Goal: Task Accomplishment & Management: Use online tool/utility

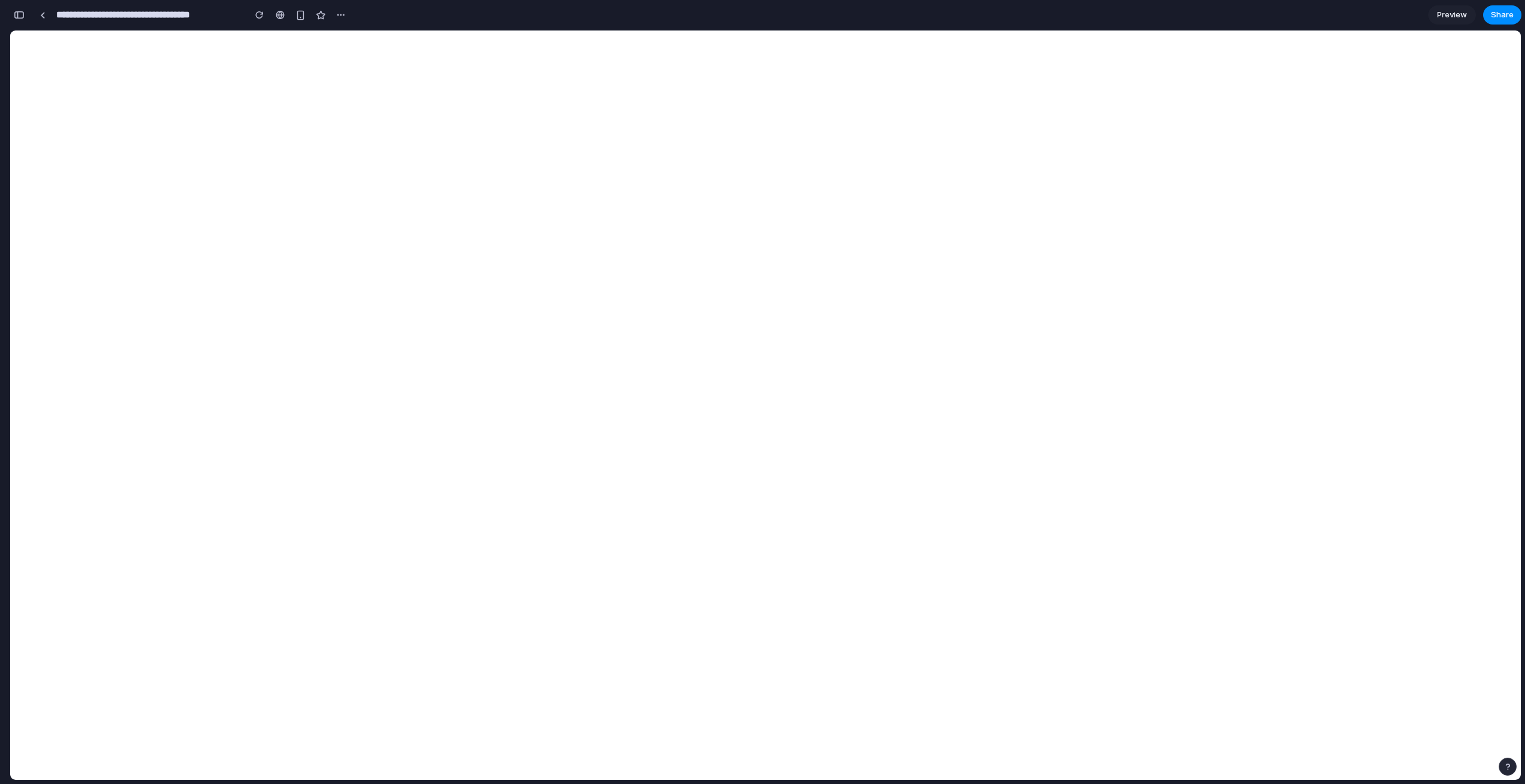
scroll to position [8801, 0]
click at [26, 14] on button "button" at bounding box center [19, 14] width 19 height 19
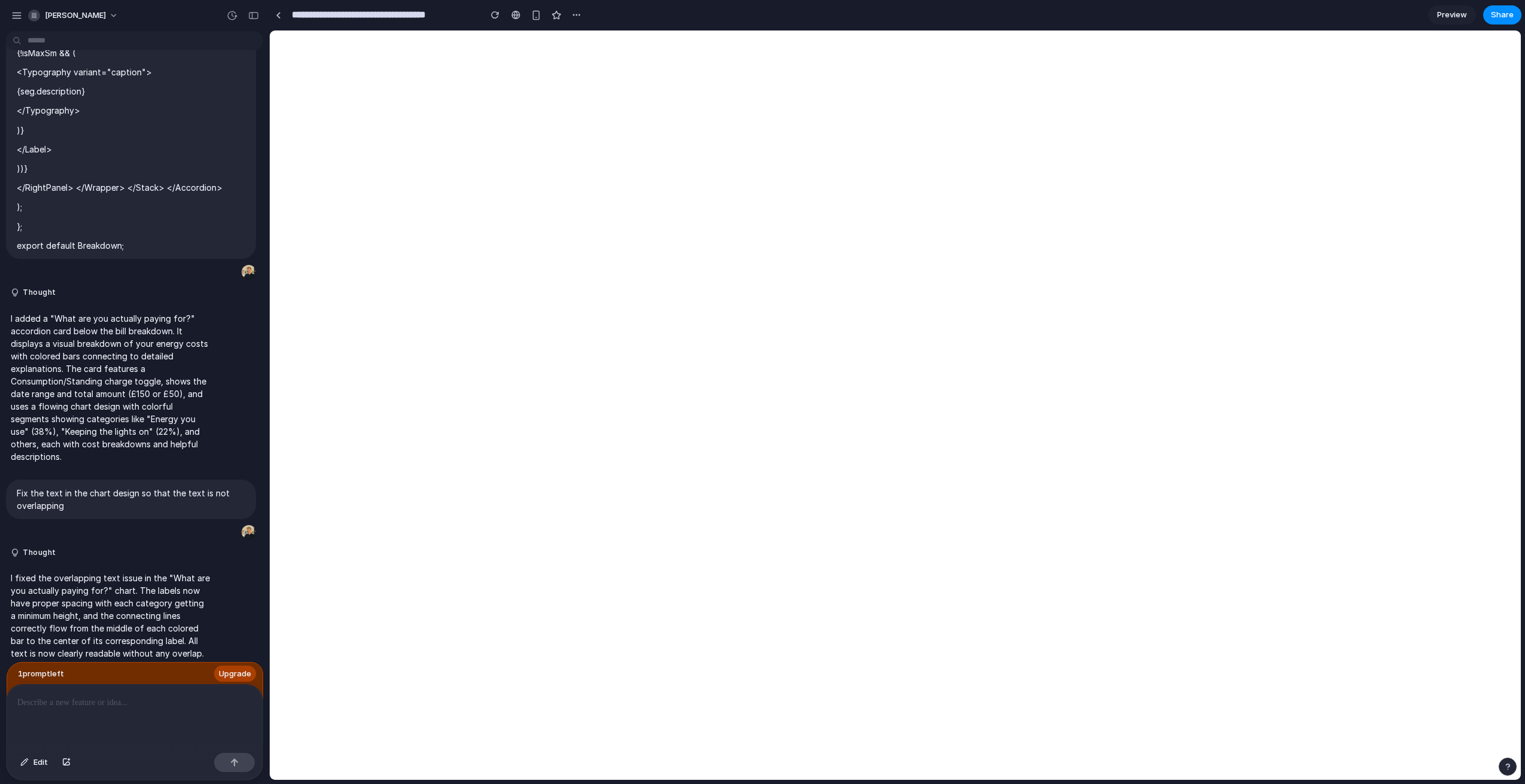
scroll to position [0, 0]
click at [99, 709] on div at bounding box center [134, 716] width 256 height 63
click at [152, 721] on div "**********" at bounding box center [134, 716] width 256 height 63
drag, startPoint x: 124, startPoint y: 705, endPoint x: 160, endPoint y: 702, distance: 36.1
click at [160, 702] on p "**********" at bounding box center [134, 703] width 235 height 14
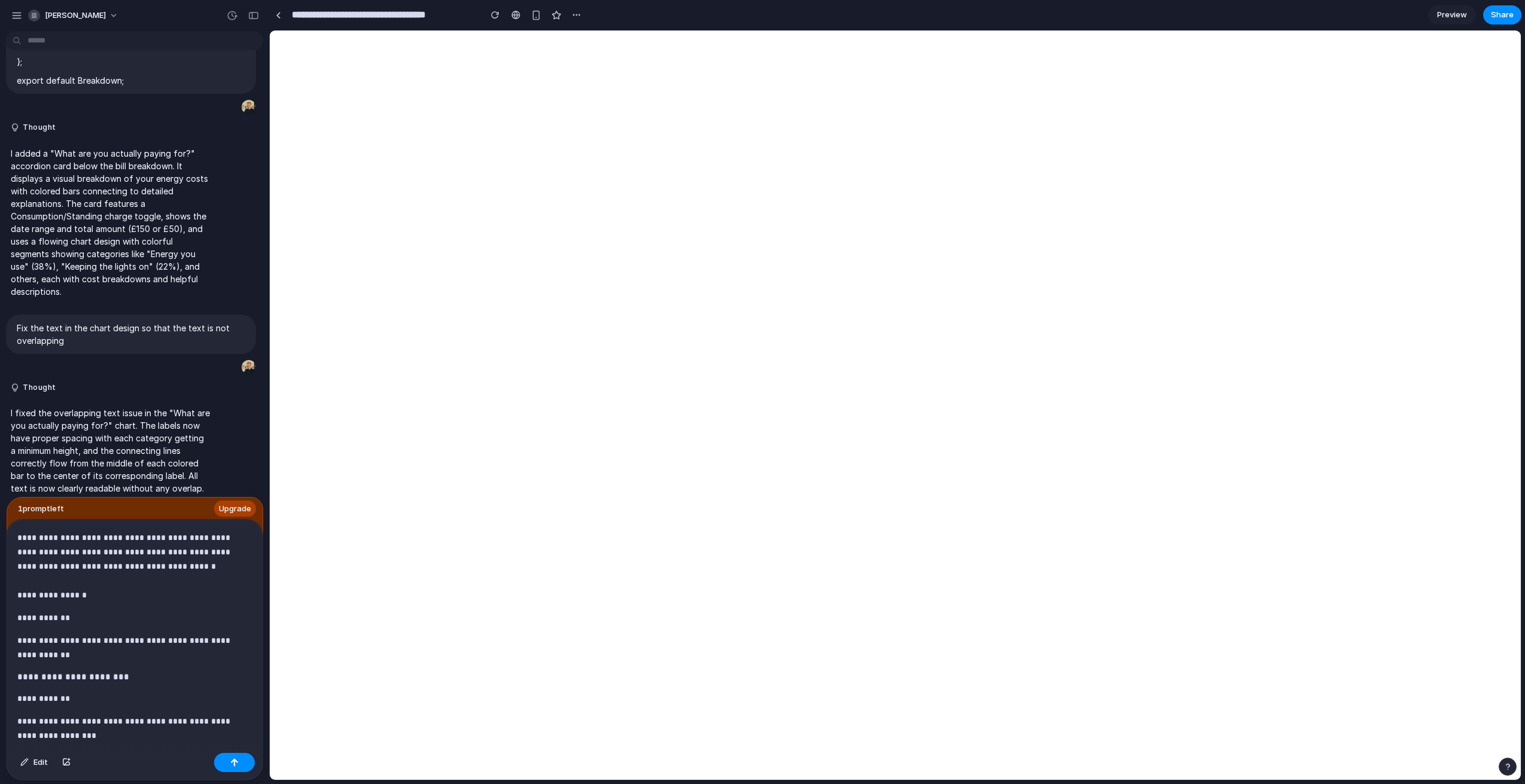
scroll to position [1, 0]
click at [117, 572] on p "**********" at bounding box center [134, 565] width 235 height 72
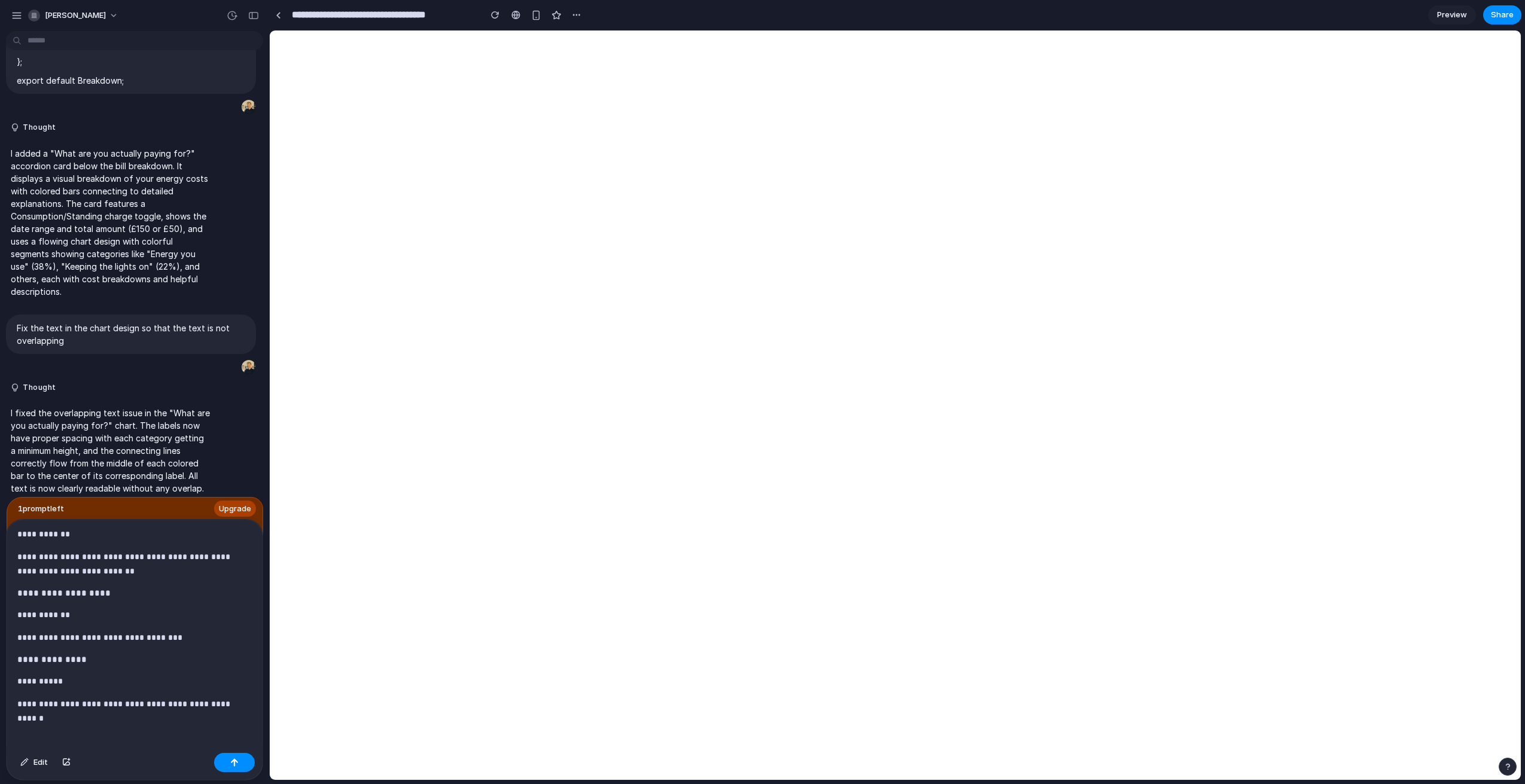
scroll to position [356, 0]
click at [192, 721] on div "**********" at bounding box center [134, 634] width 256 height 229
click at [96, 735] on p "**********" at bounding box center [134, 717] width 235 height 43
click at [252, 704] on div "**********" at bounding box center [134, 634] width 256 height 229
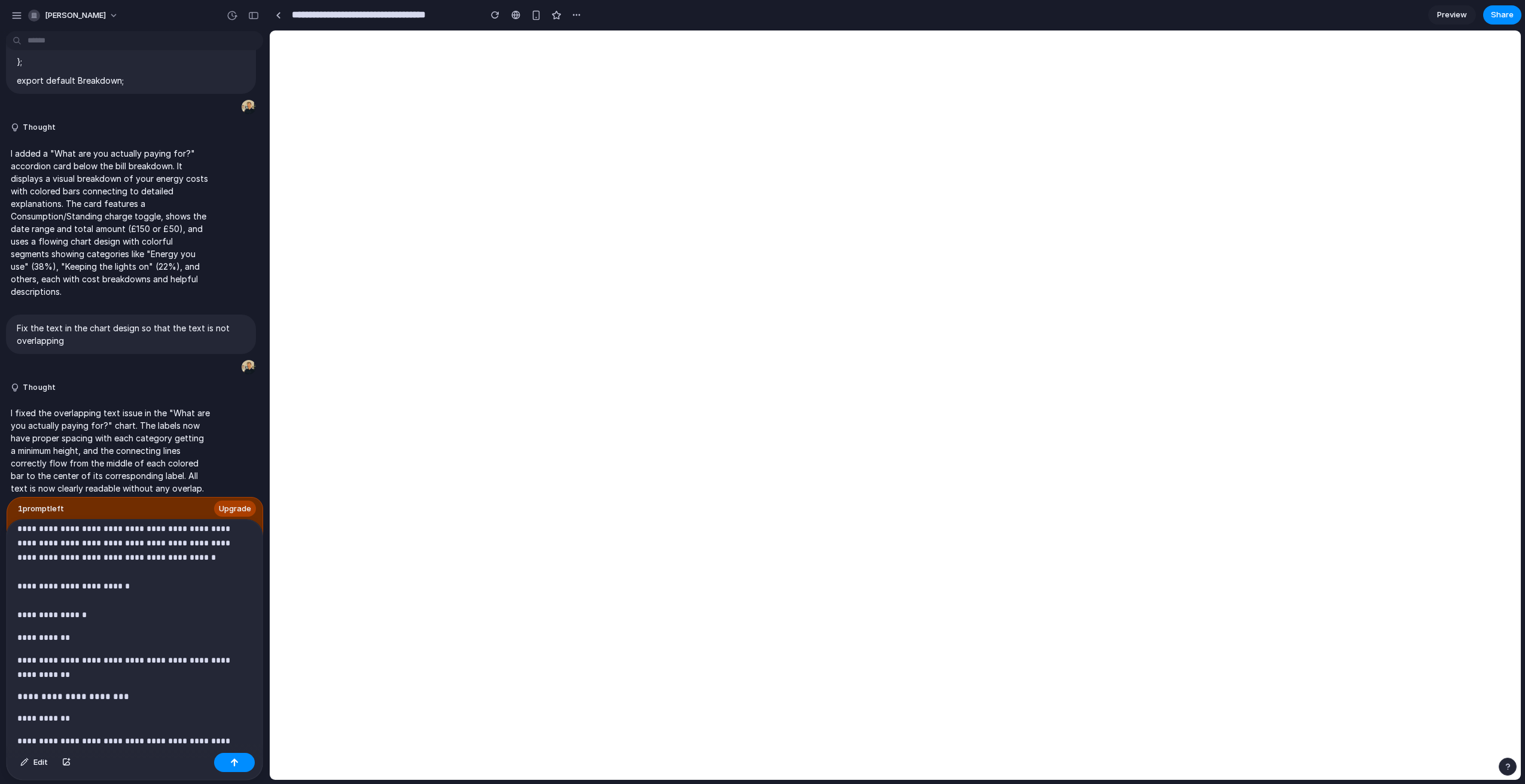
scroll to position [10, 0]
click at [24, 601] on p "**********" at bounding box center [134, 571] width 235 height 100
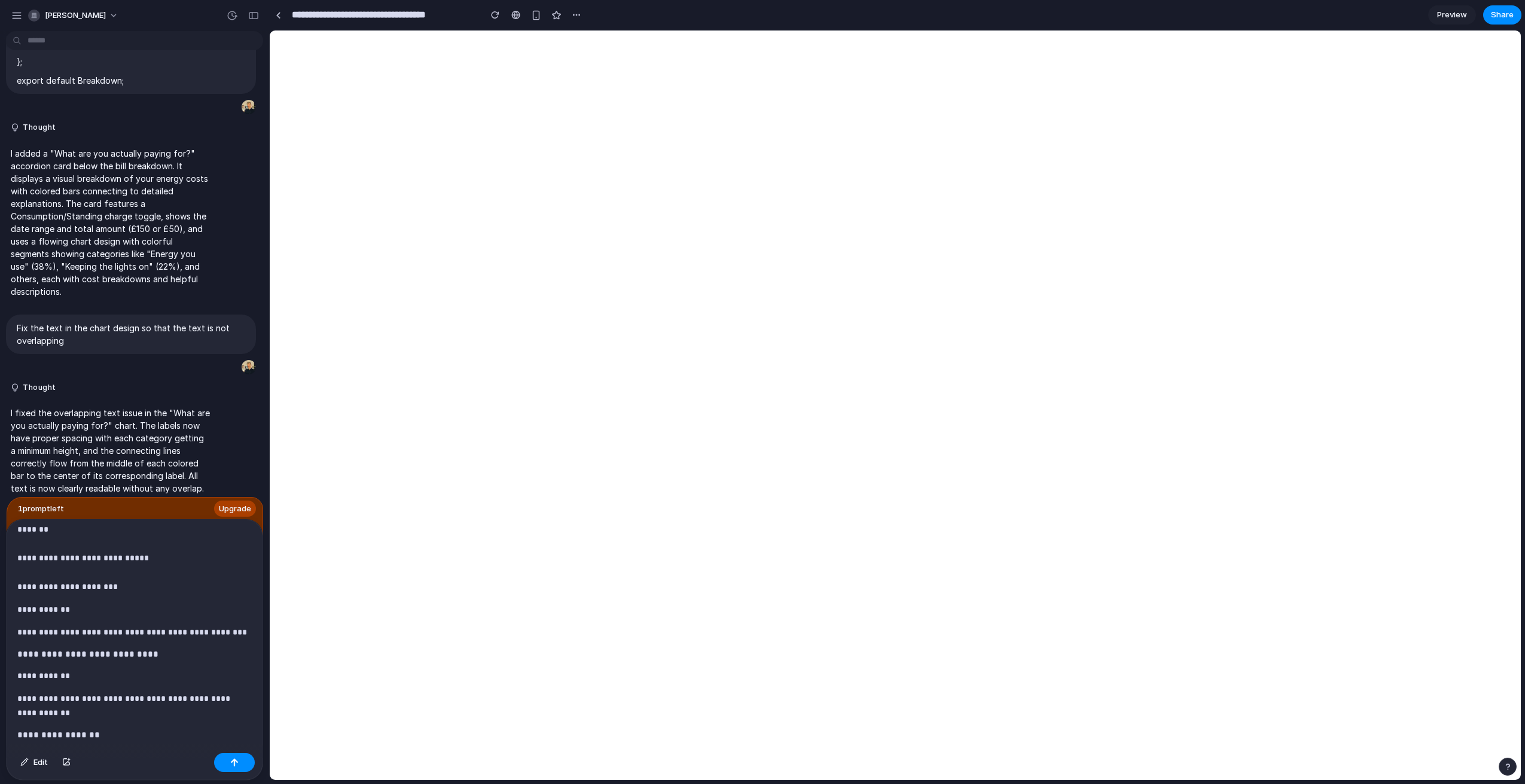
scroll to position [536, 0]
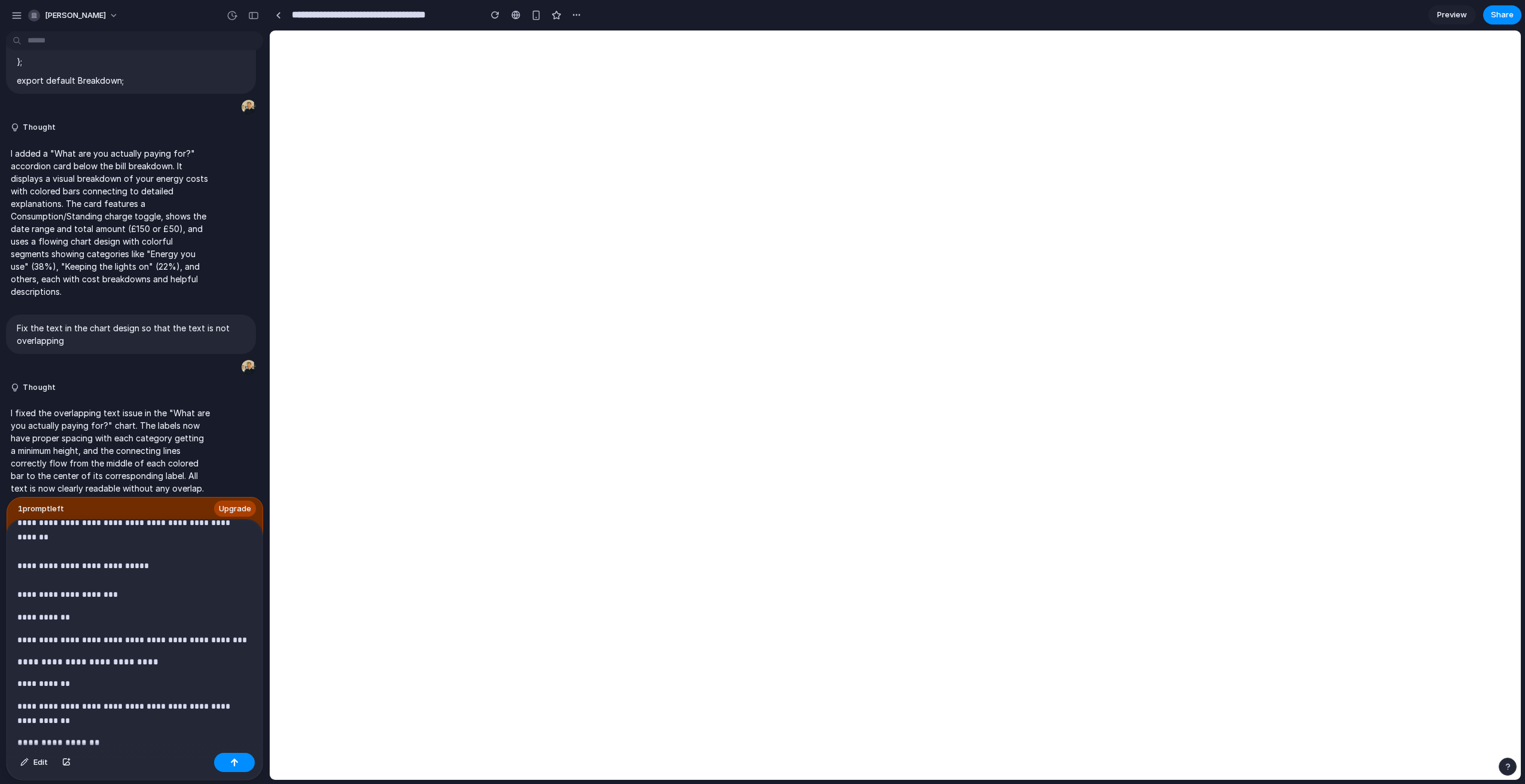
click at [113, 540] on p "**********" at bounding box center [134, 558] width 235 height 86
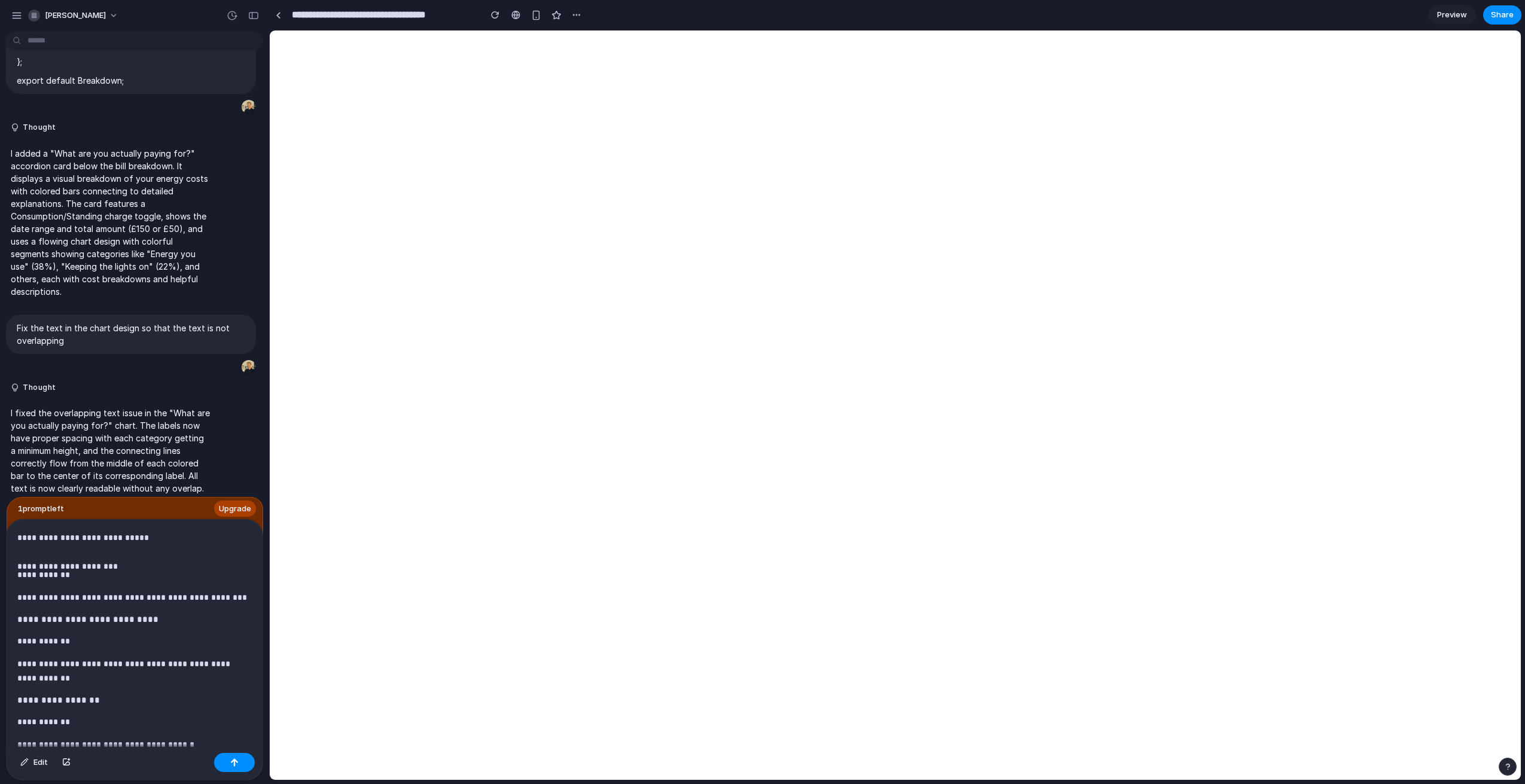
scroll to position [576, 0]
click at [42, 546] on p "**********" at bounding box center [134, 518] width 235 height 86
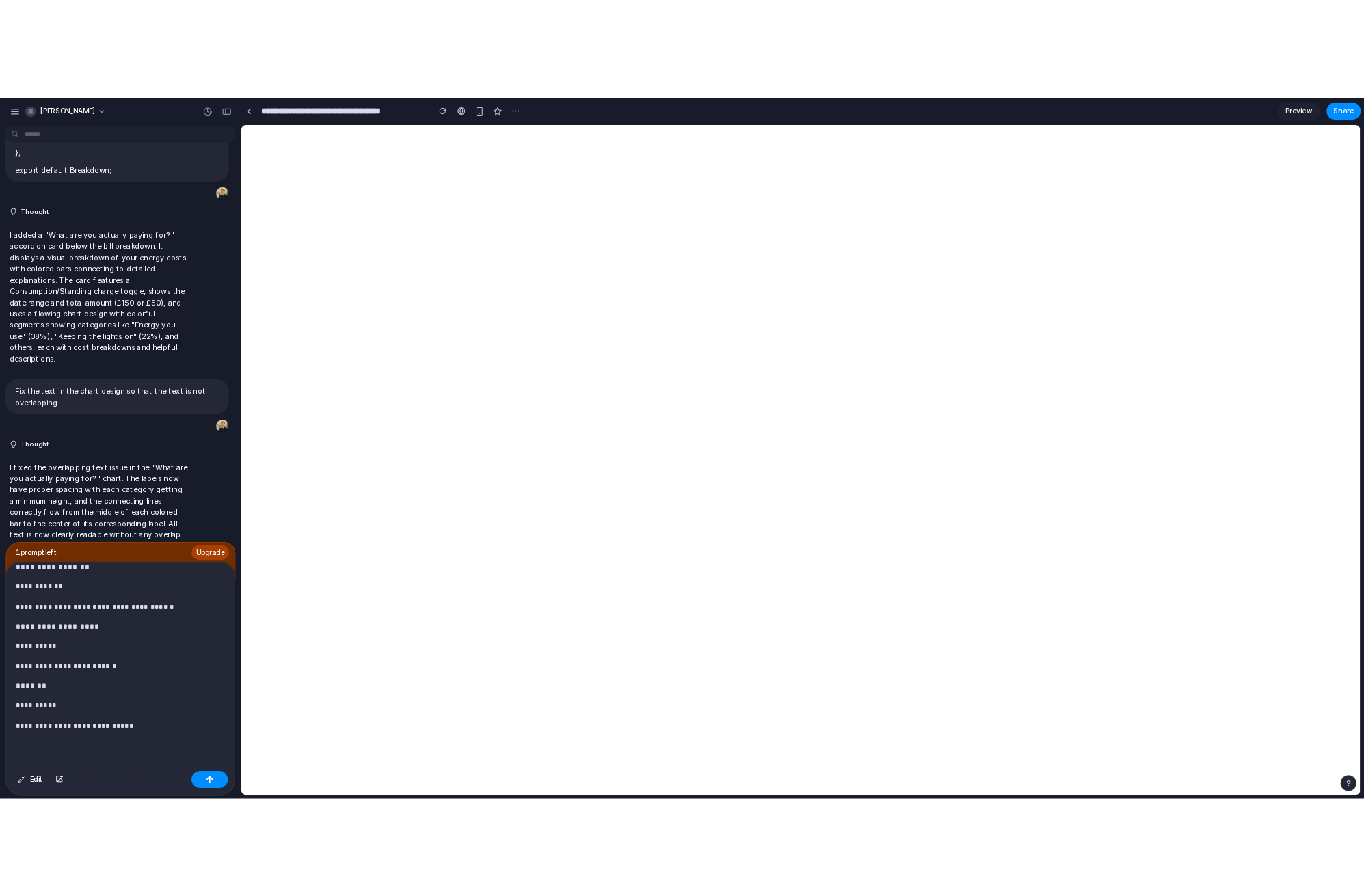
scroll to position [903, 0]
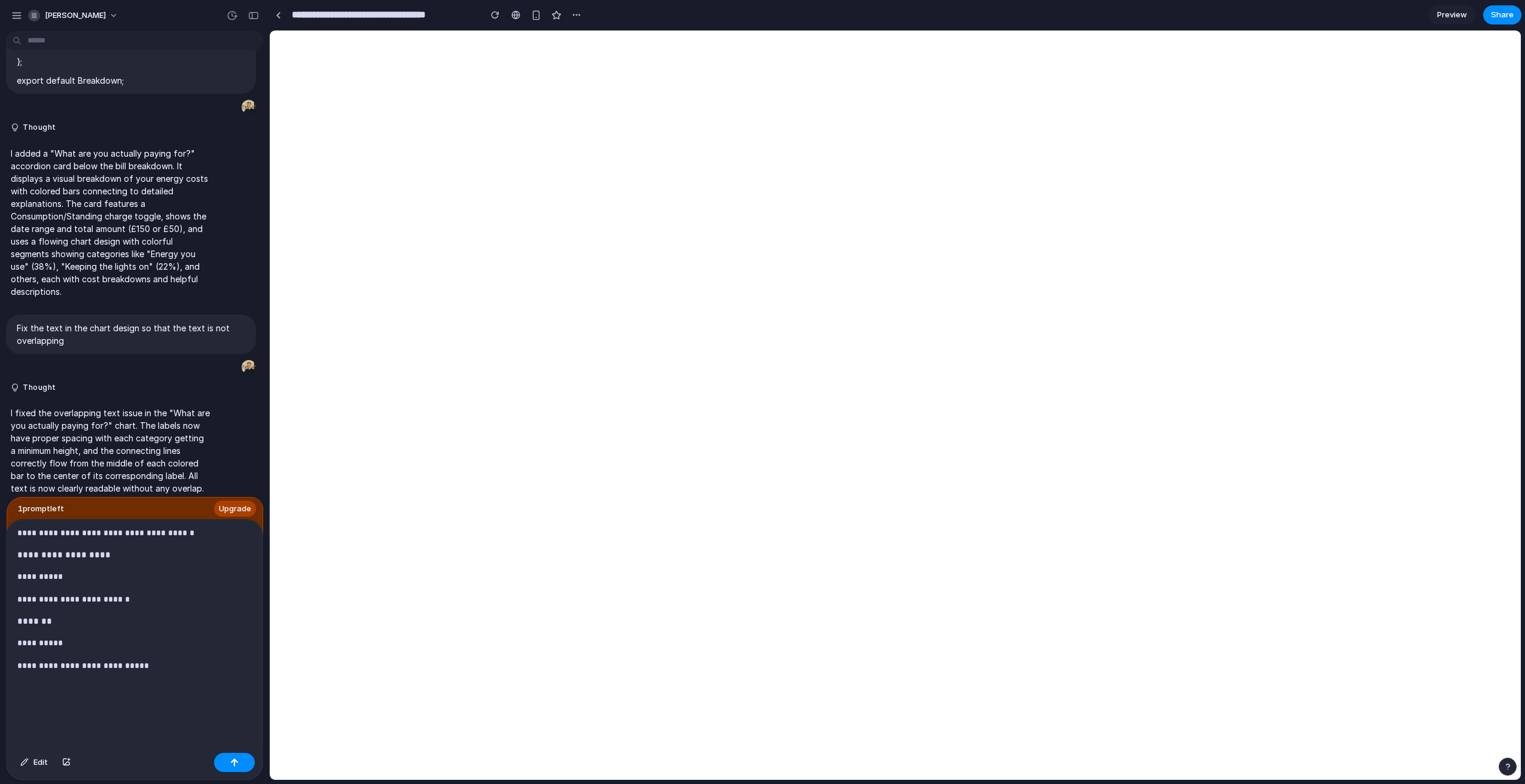
click at [59, 699] on p at bounding box center [134, 696] width 235 height 29
click at [46, 683] on p at bounding box center [134, 696] width 235 height 29
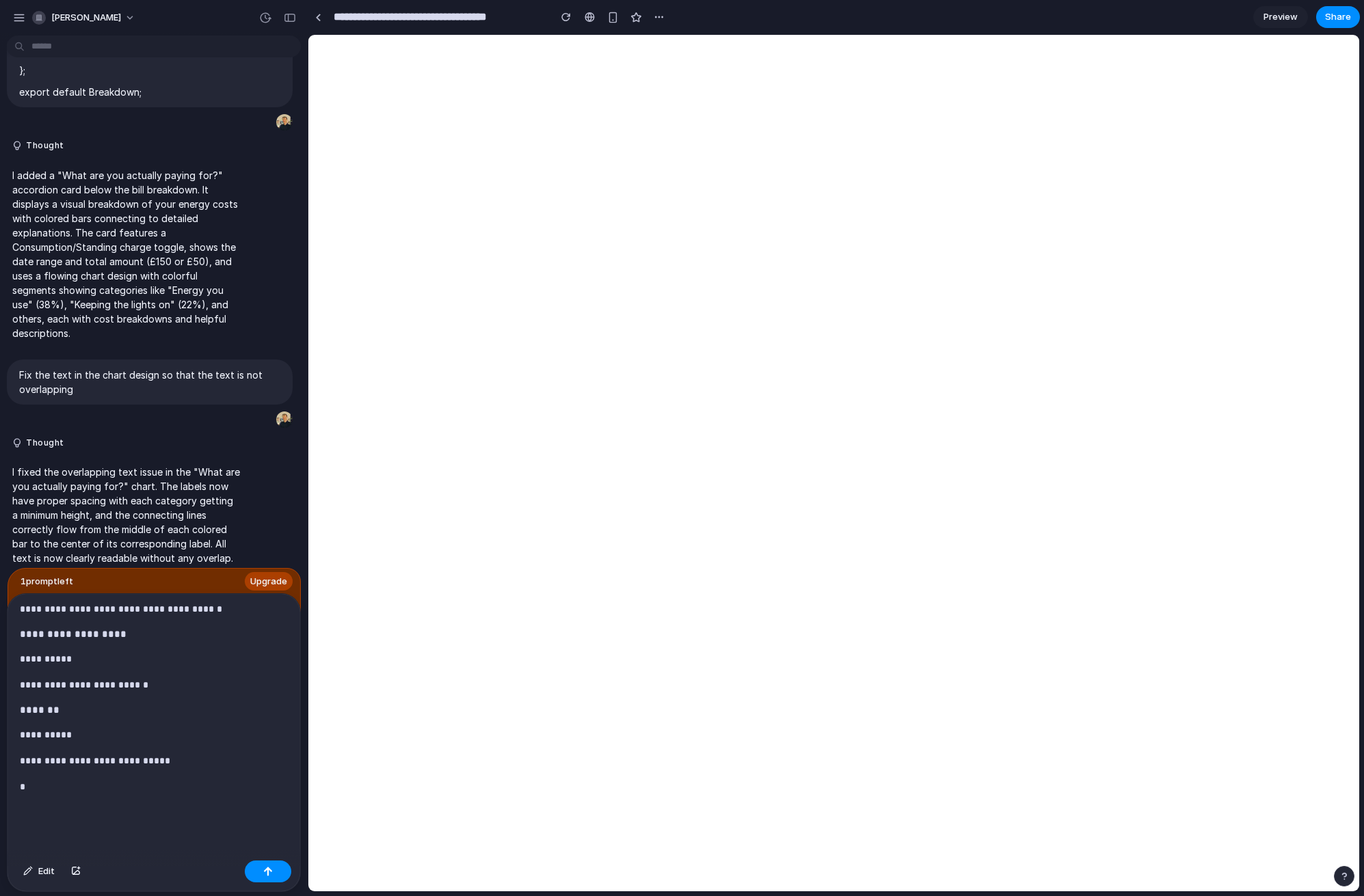
click at [194, 756] on p "**********" at bounding box center [154, 760] width 268 height 17
click at [130, 803] on p "*" at bounding box center [154, 795] width 268 height 33
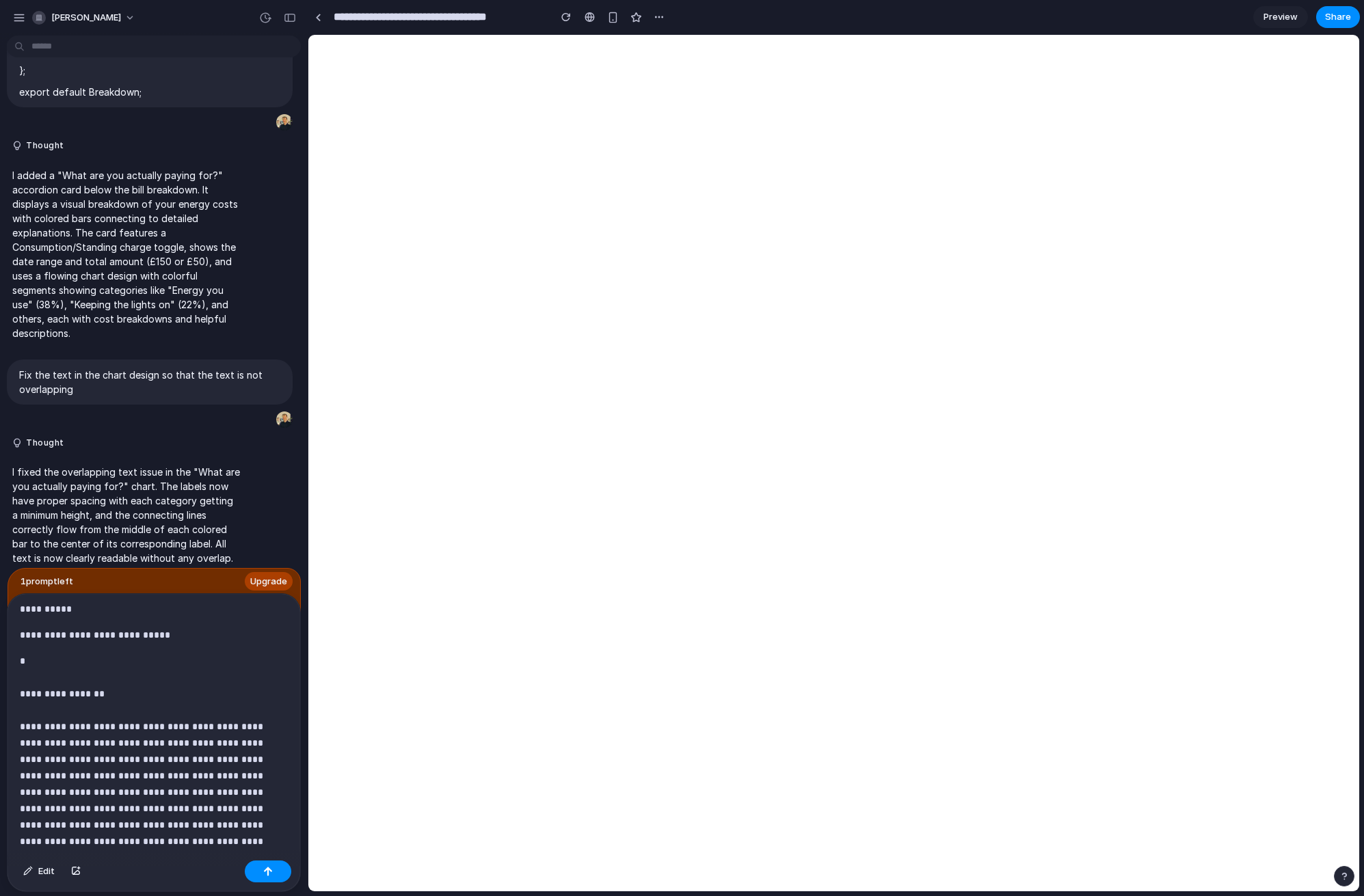
scroll to position [1039, 0]
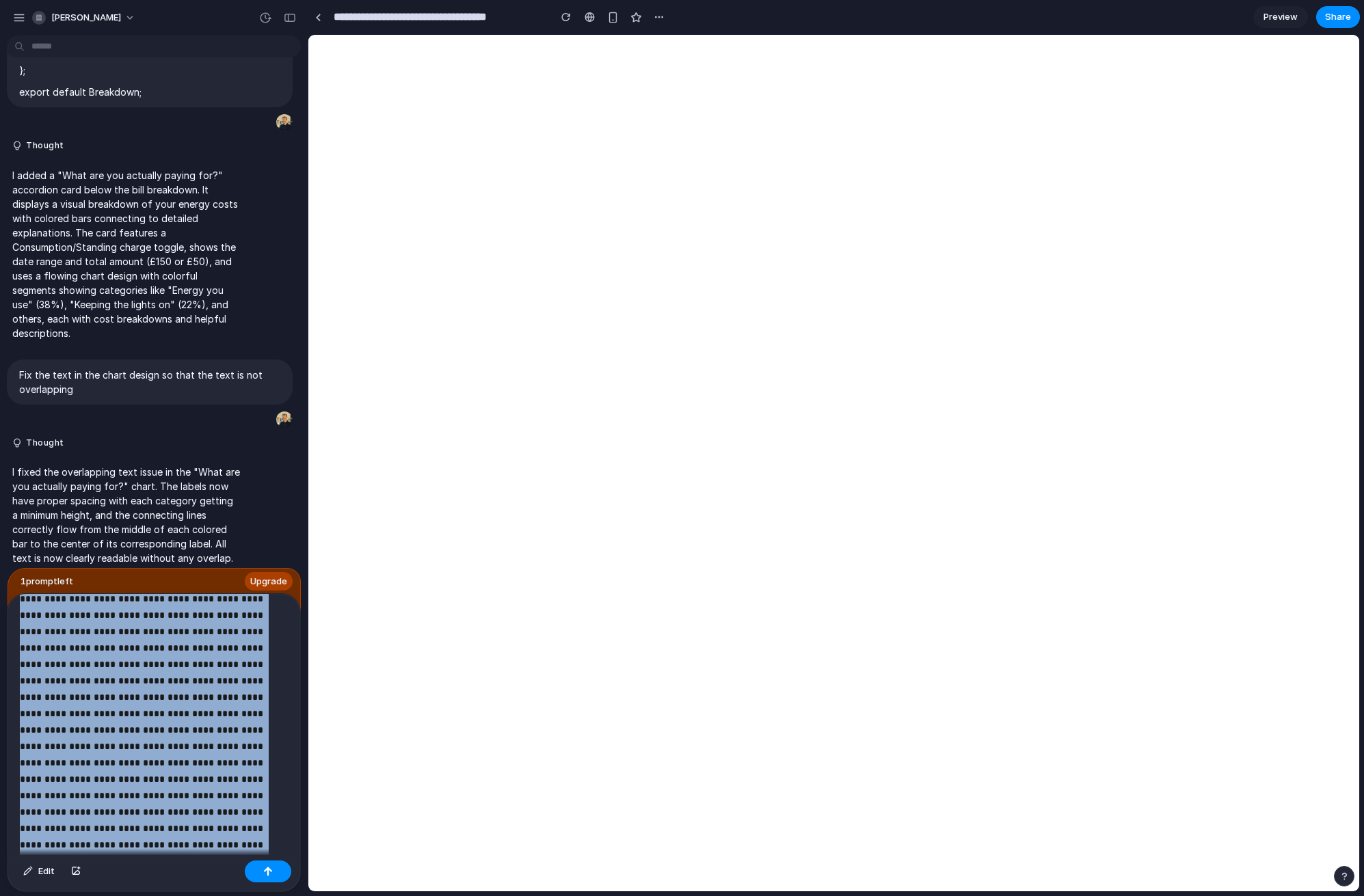
scroll to position [5167, 0]
drag, startPoint x: 19, startPoint y: 714, endPoint x: 198, endPoint y: 1006, distance: 342.5
click at [198, 895] on html "patrick-leahy I've finished setting up your prototype. What would you like me t…" at bounding box center [682, 448] width 1364 height 896
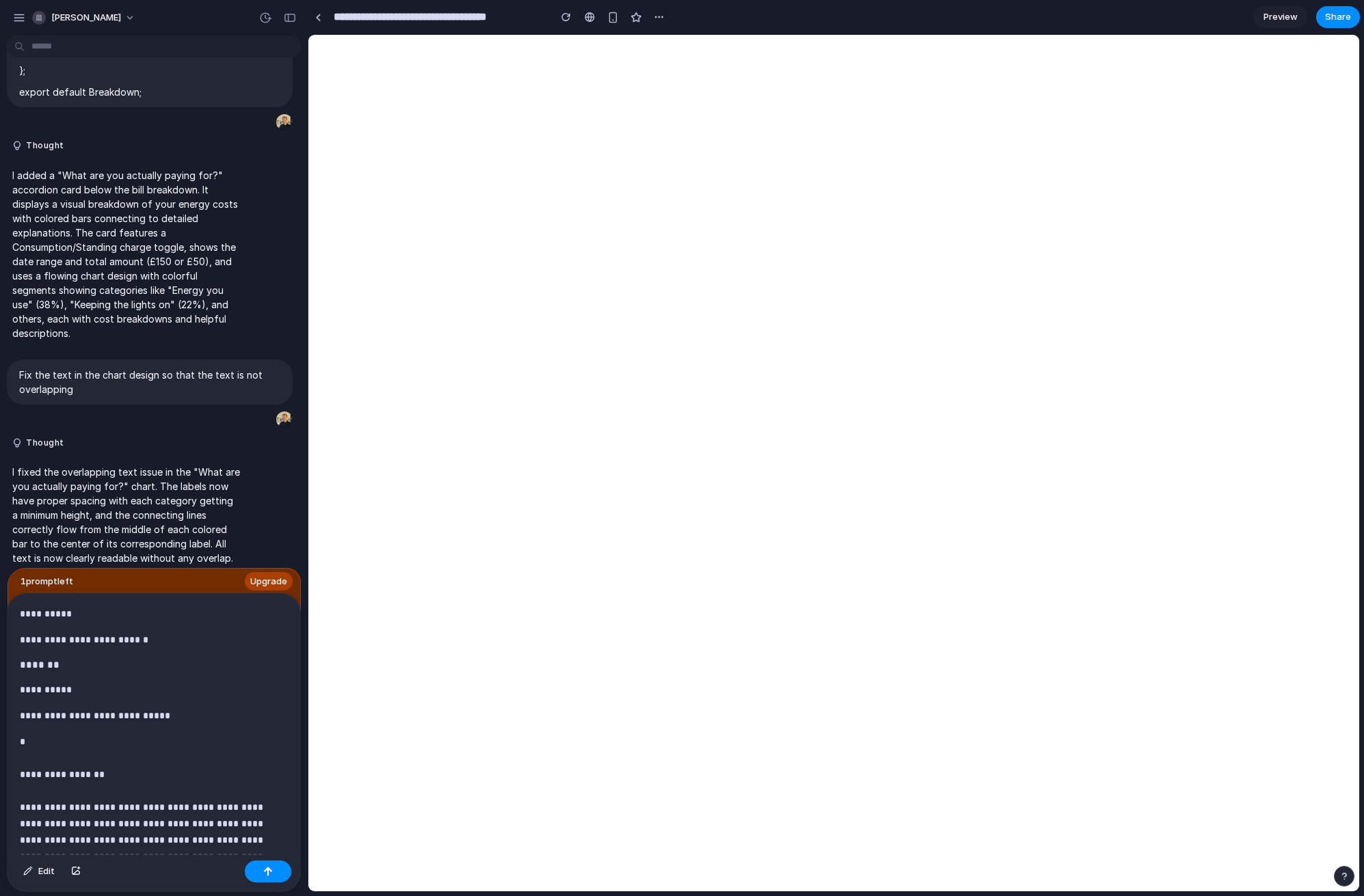
scroll to position [958, 0]
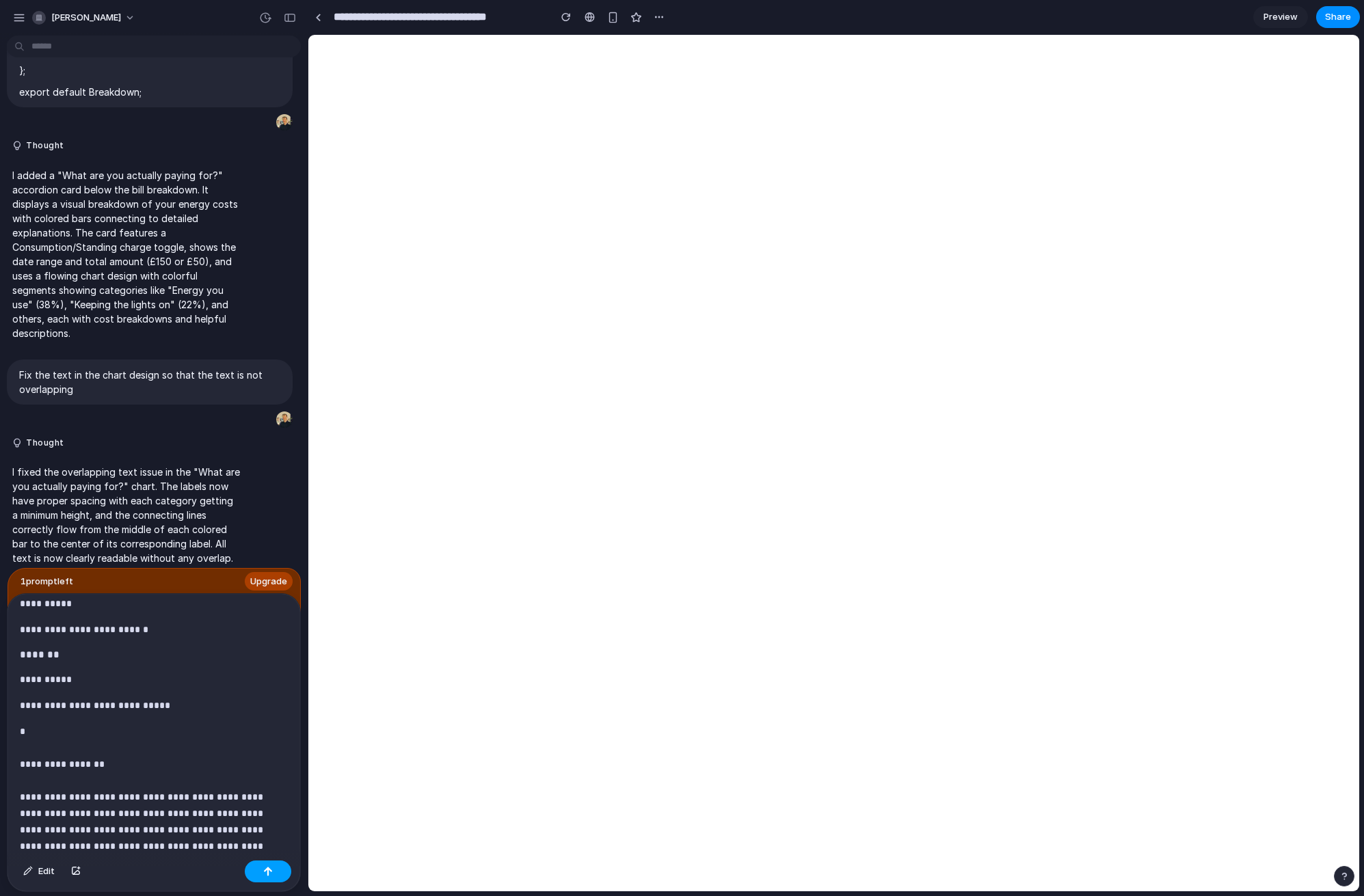
click at [265, 876] on button "button" at bounding box center [268, 871] width 47 height 22
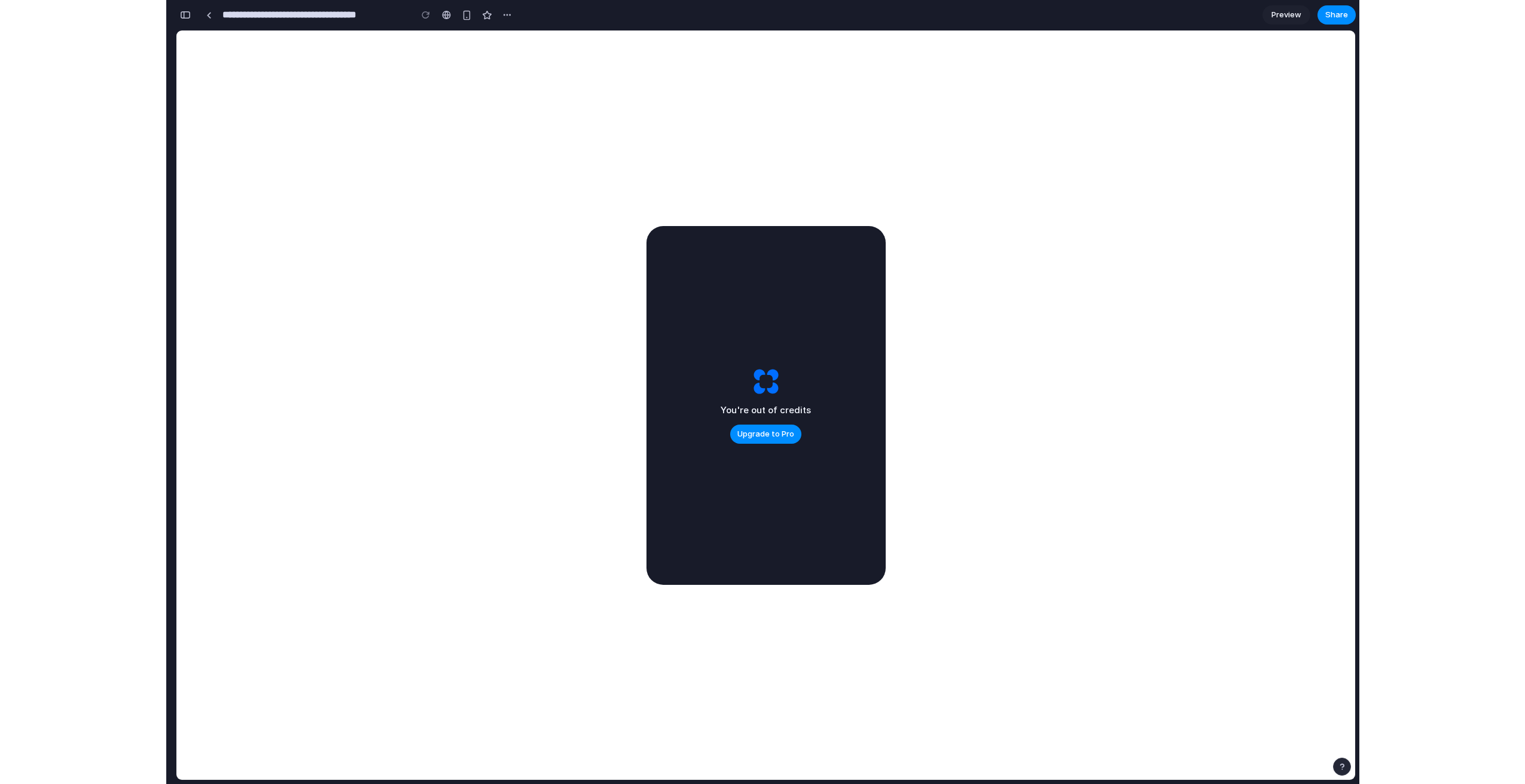
scroll to position [19334, 0]
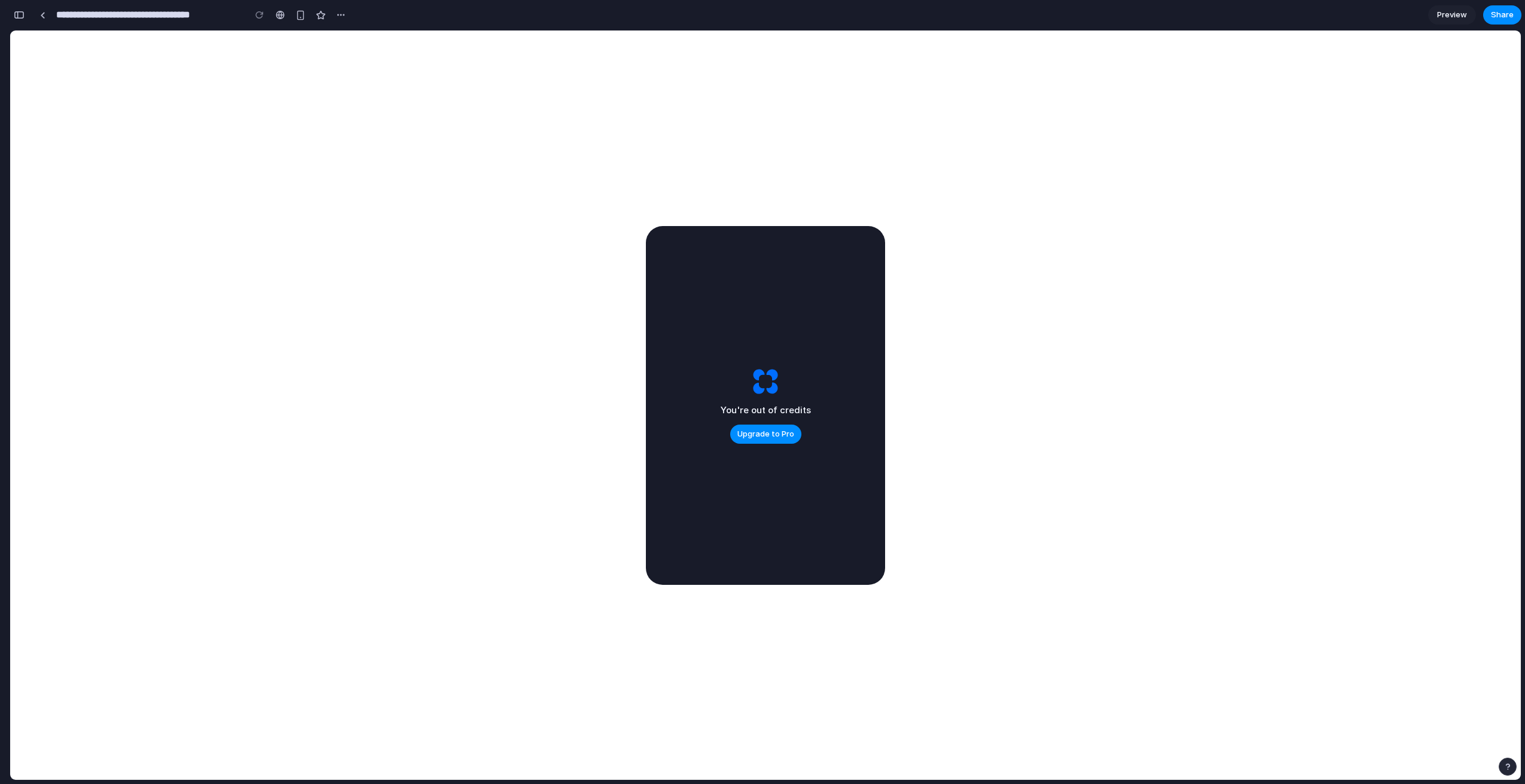
click at [735, 391] on div "You're out of credits Upgrade to Pro" at bounding box center [766, 405] width 90 height 77
click at [1452, 19] on span "Preview" at bounding box center [1452, 15] width 30 height 12
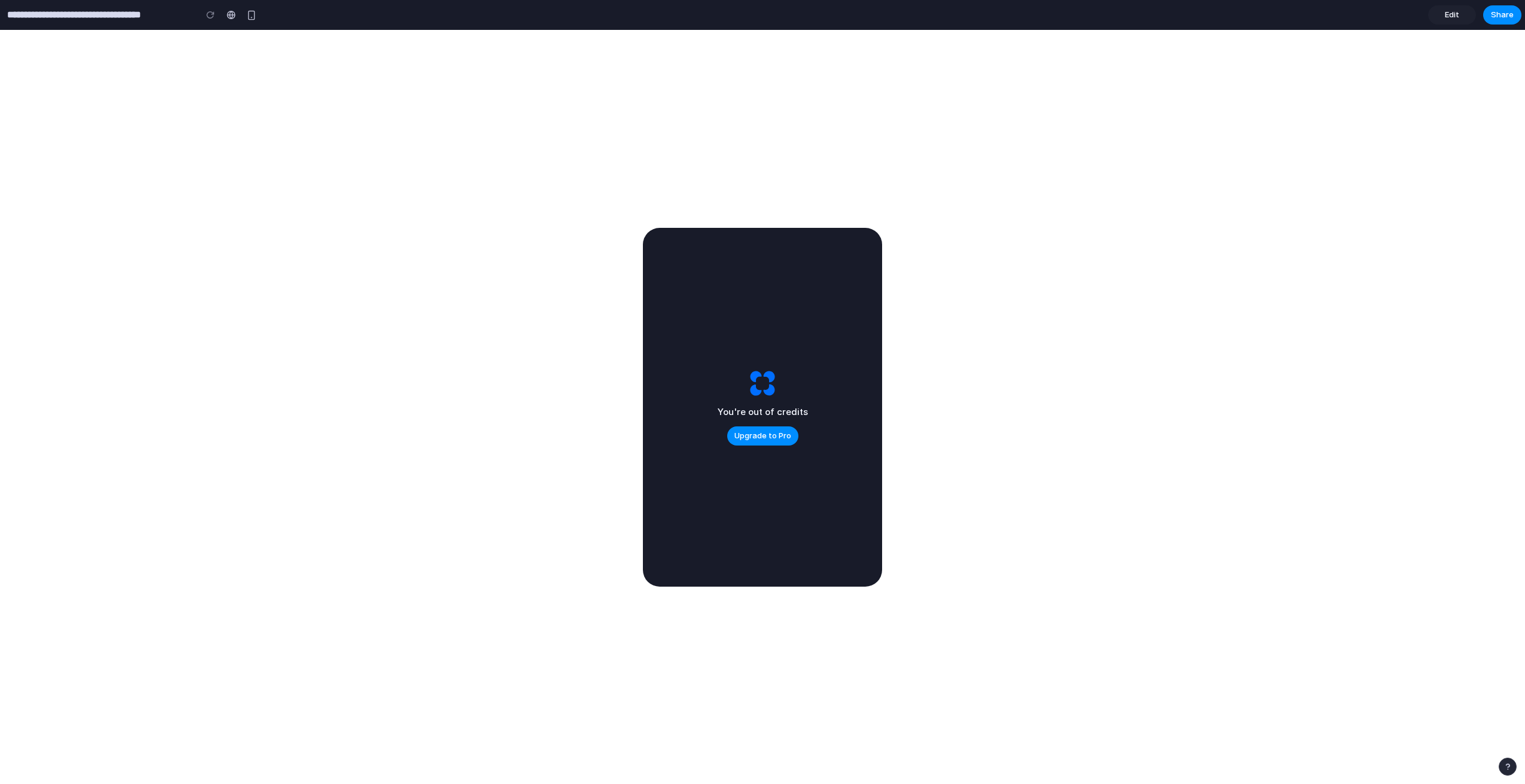
click at [757, 449] on div "You're out of credits Upgrade to Pro" at bounding box center [762, 407] width 239 height 359
click at [761, 438] on span "Upgrade to Pro" at bounding box center [763, 436] width 57 height 12
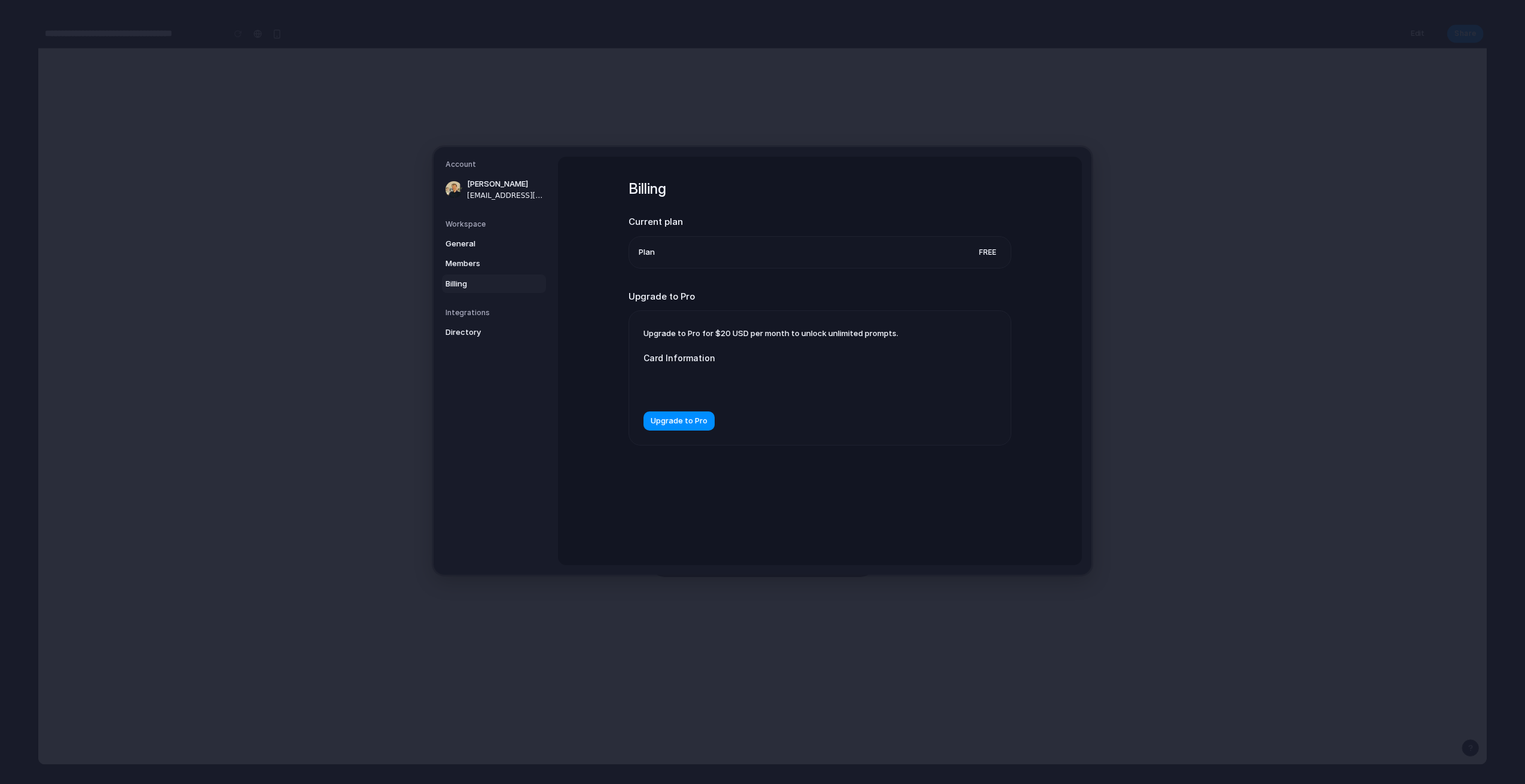
click at [938, 301] on h2 "Upgrade to Pro" at bounding box center [820, 296] width 383 height 14
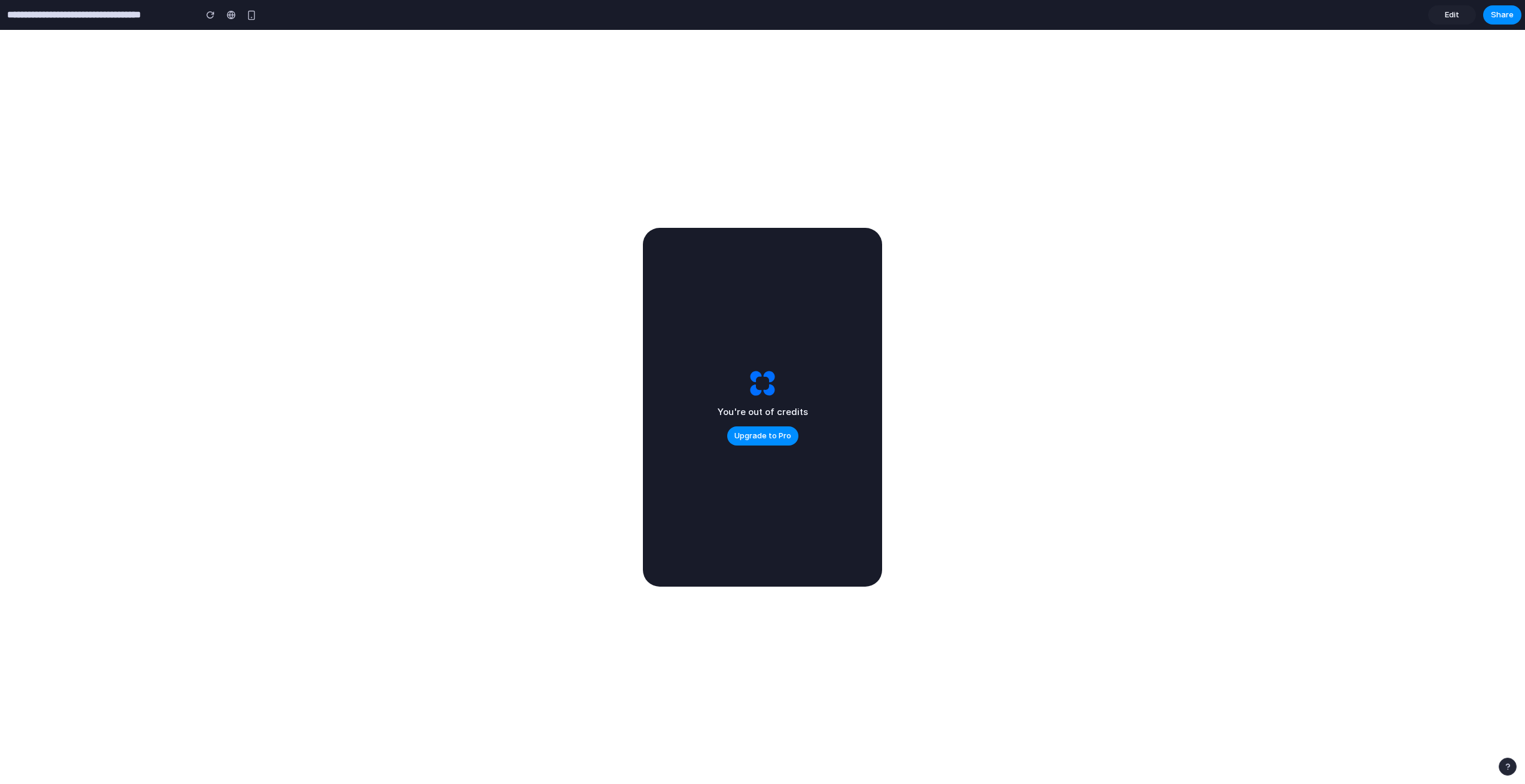
click at [755, 372] on div at bounding box center [762, 383] width 30 height 30
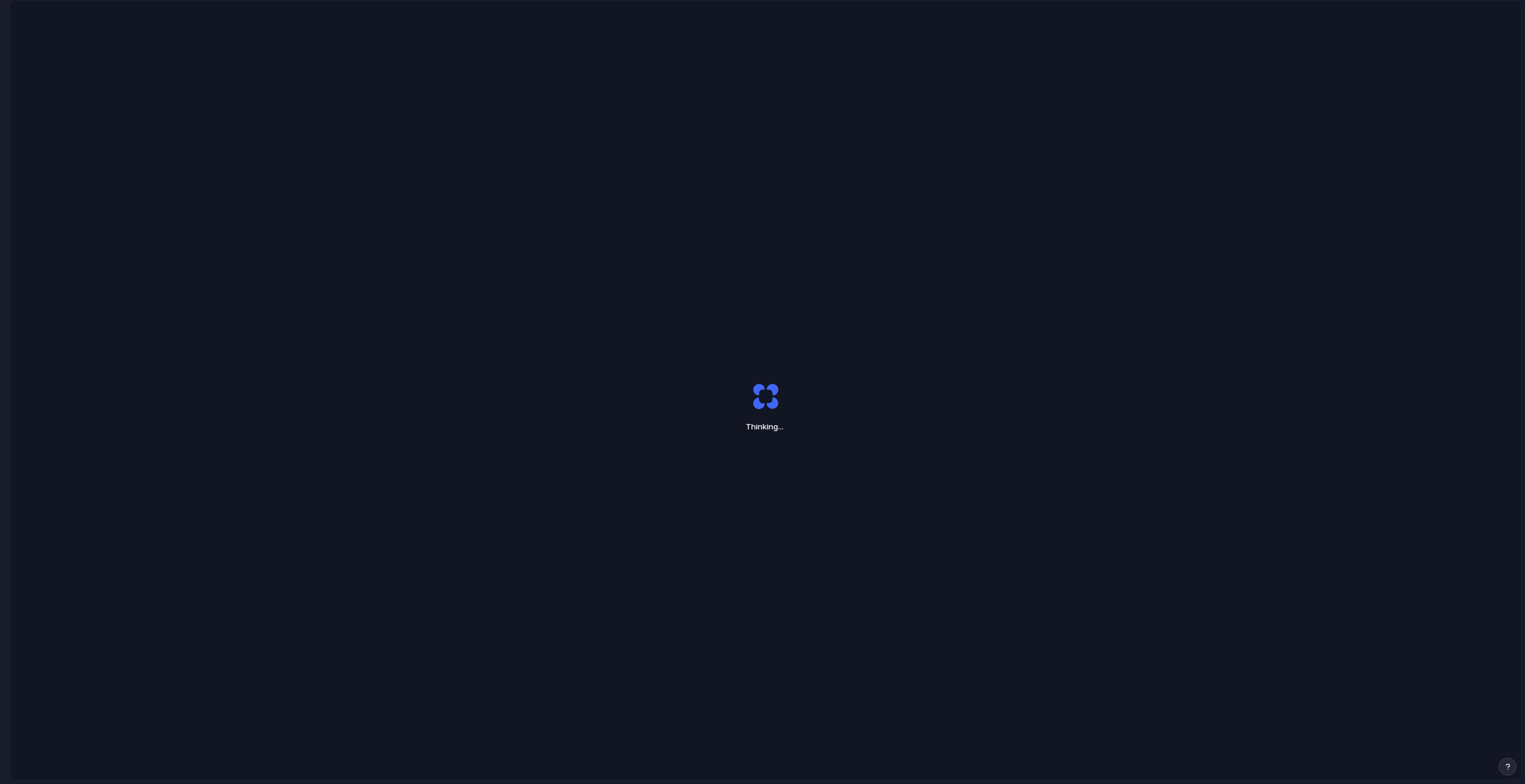
click at [863, 287] on div "Thinking ..." at bounding box center [765, 406] width 1511 height 812
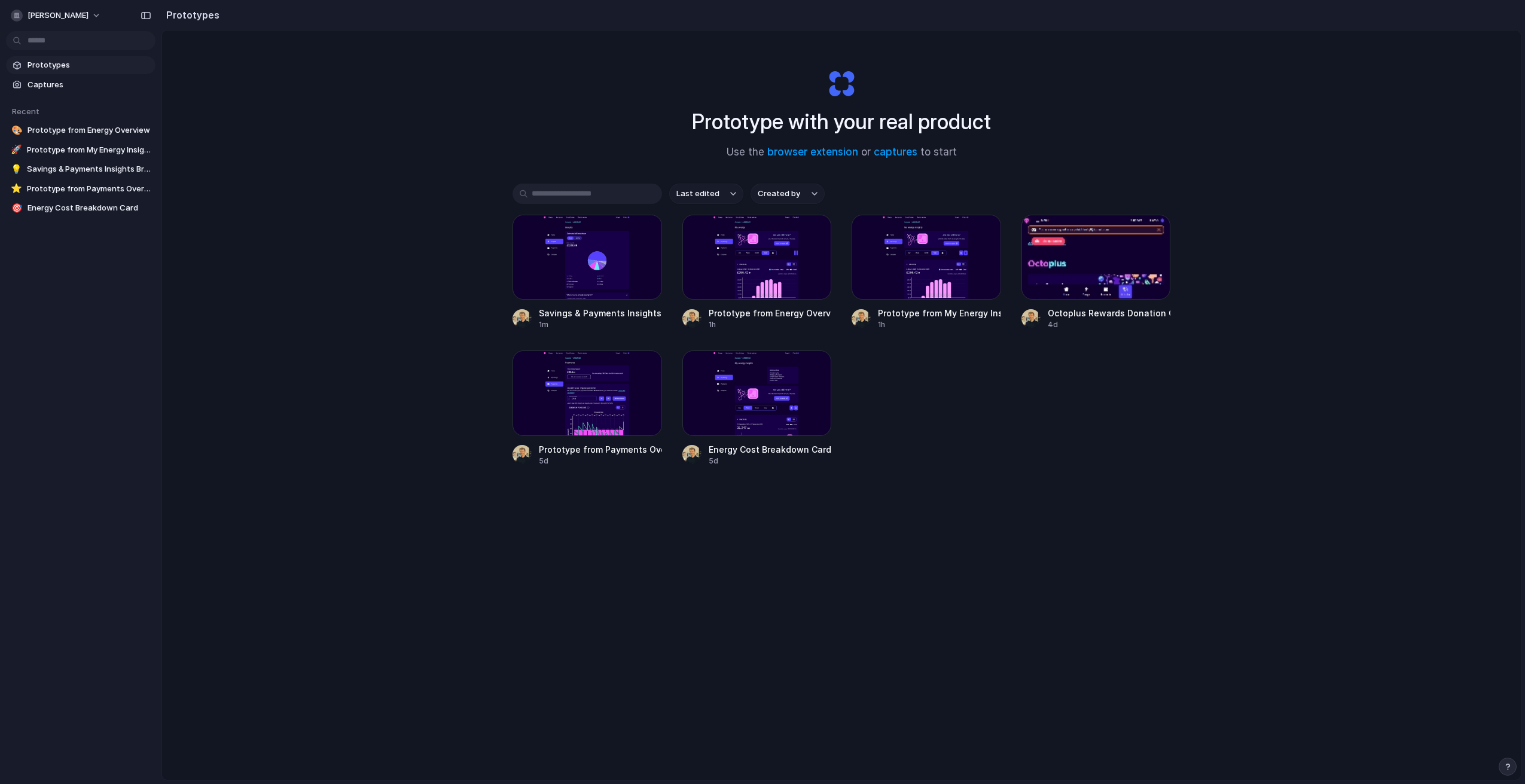
click at [394, 288] on div "Prototype with your real product Use the browser extension or captures to start…" at bounding box center [842, 436] width 1359 height 812
click at [611, 264] on div at bounding box center [587, 257] width 150 height 85
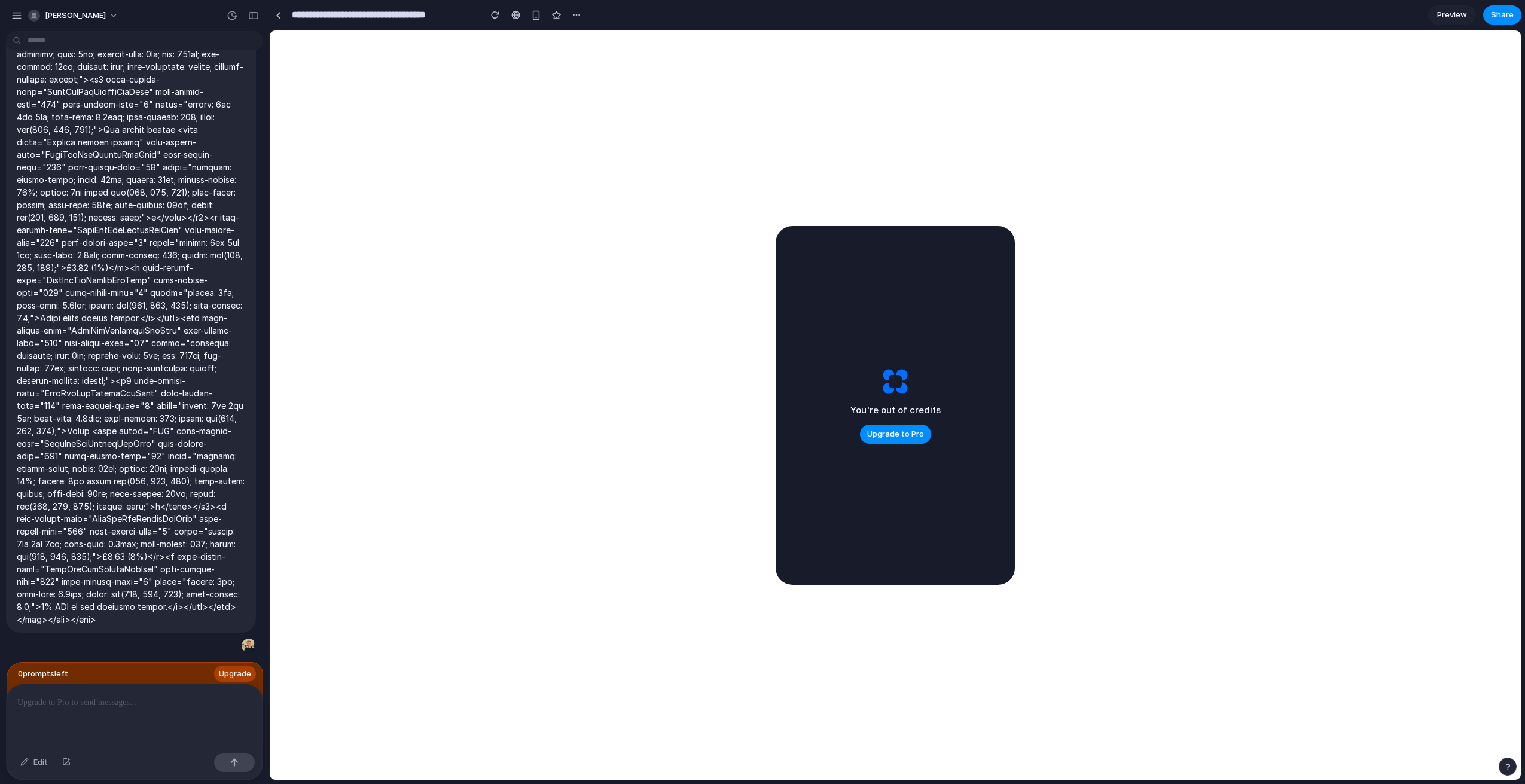
scroll to position [10292, 0]
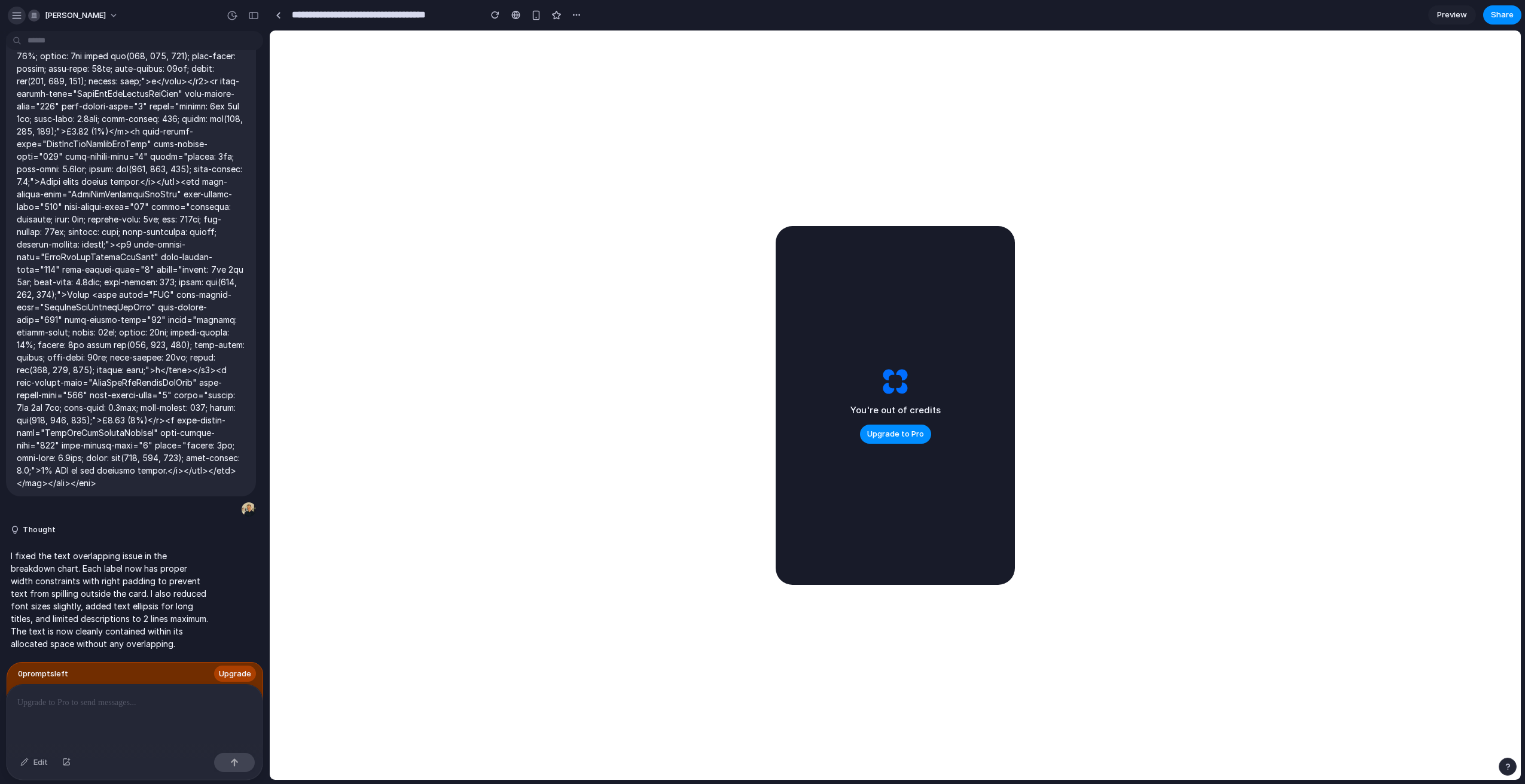
click at [15, 16] on div "button" at bounding box center [16, 15] width 11 height 11
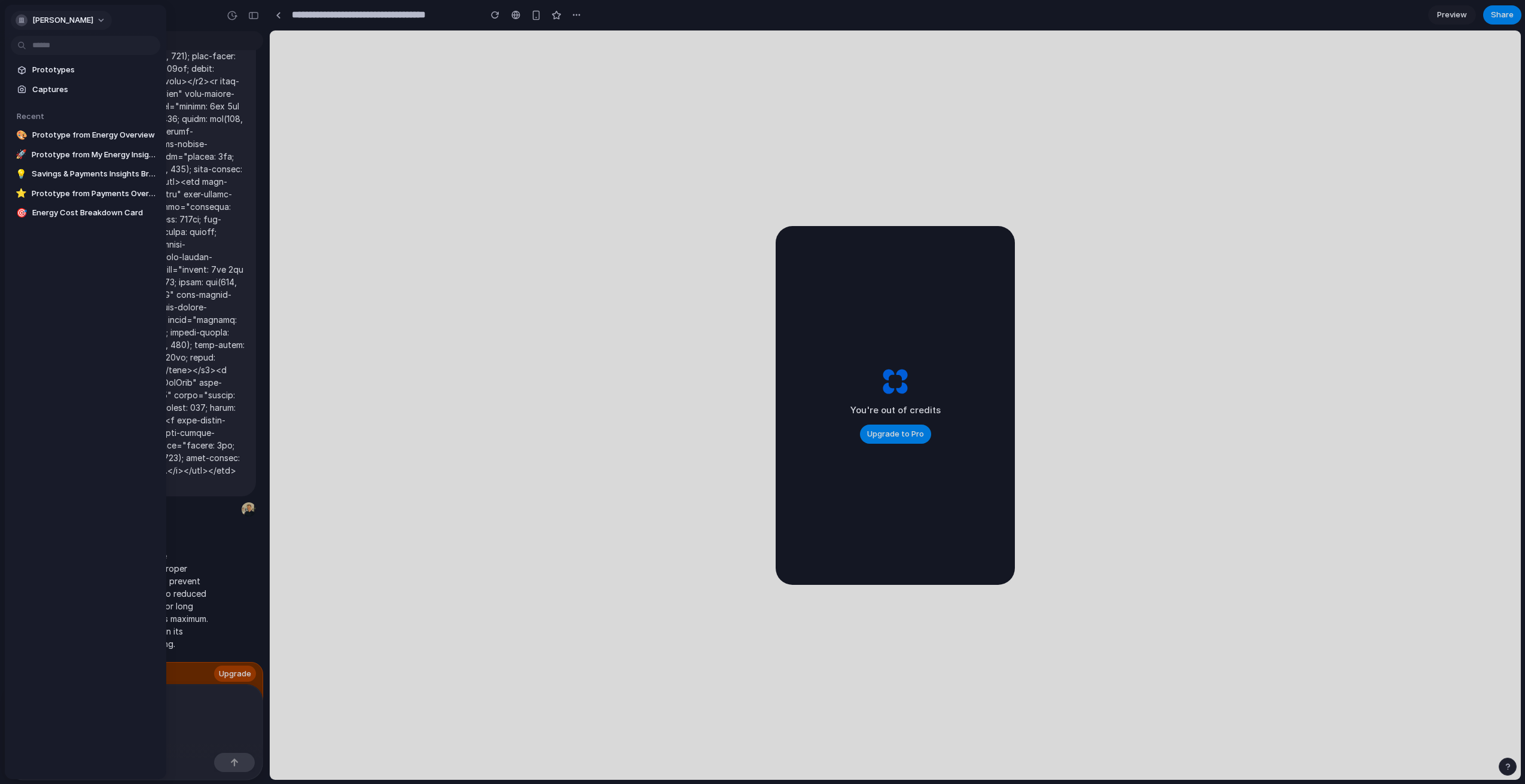
click at [72, 20] on span "[PERSON_NAME]" at bounding box center [63, 20] width 61 height 12
click at [72, 18] on div "Settings Invite members Change theme Sign out" at bounding box center [762, 392] width 1525 height 784
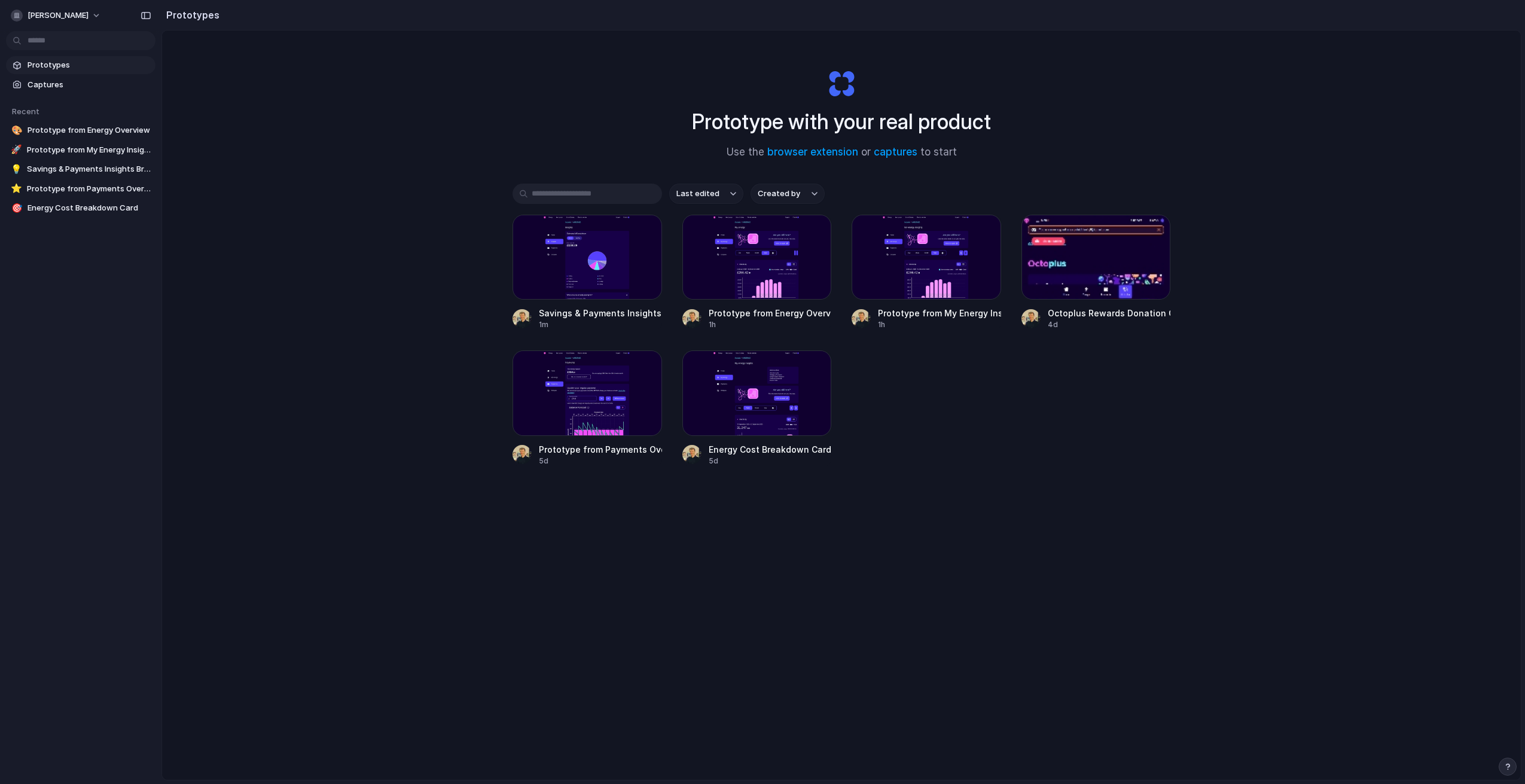
click at [331, 259] on div "Prototype with your real product Use the browser extension or captures to start…" at bounding box center [842, 436] width 1359 height 812
click at [408, 124] on div "Prototype with your real product Use the browser extension or captures to start…" at bounding box center [842, 436] width 1359 height 812
click at [88, 16] on button "[PERSON_NAME]" at bounding box center [56, 15] width 101 height 19
click at [327, 117] on div "Settings Invite members Change theme Sign out" at bounding box center [762, 392] width 1525 height 784
click at [1308, 271] on div "Prototype with your real product Use the browser extension or captures to start…" at bounding box center [842, 436] width 1359 height 812
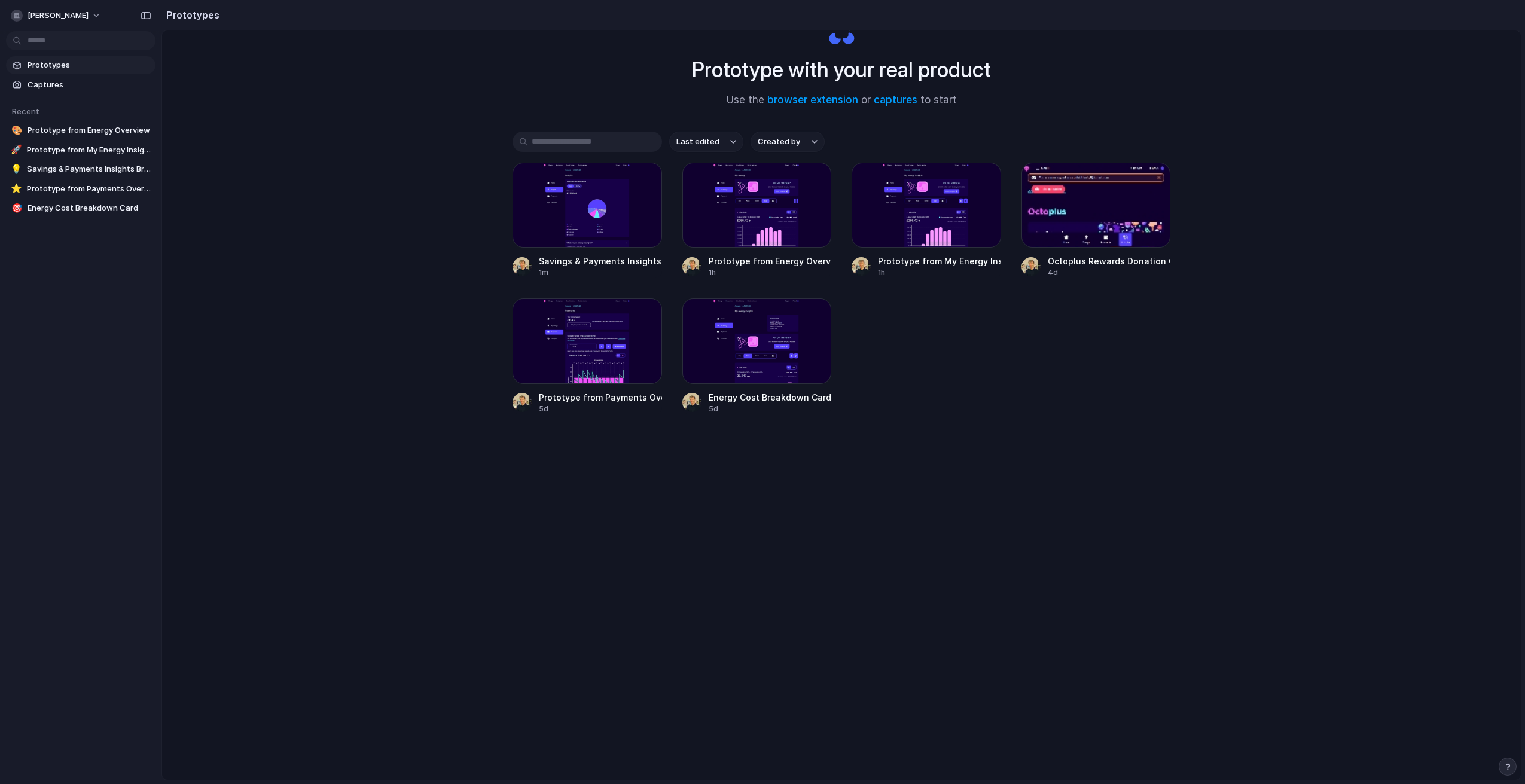
scroll to position [64, 0]
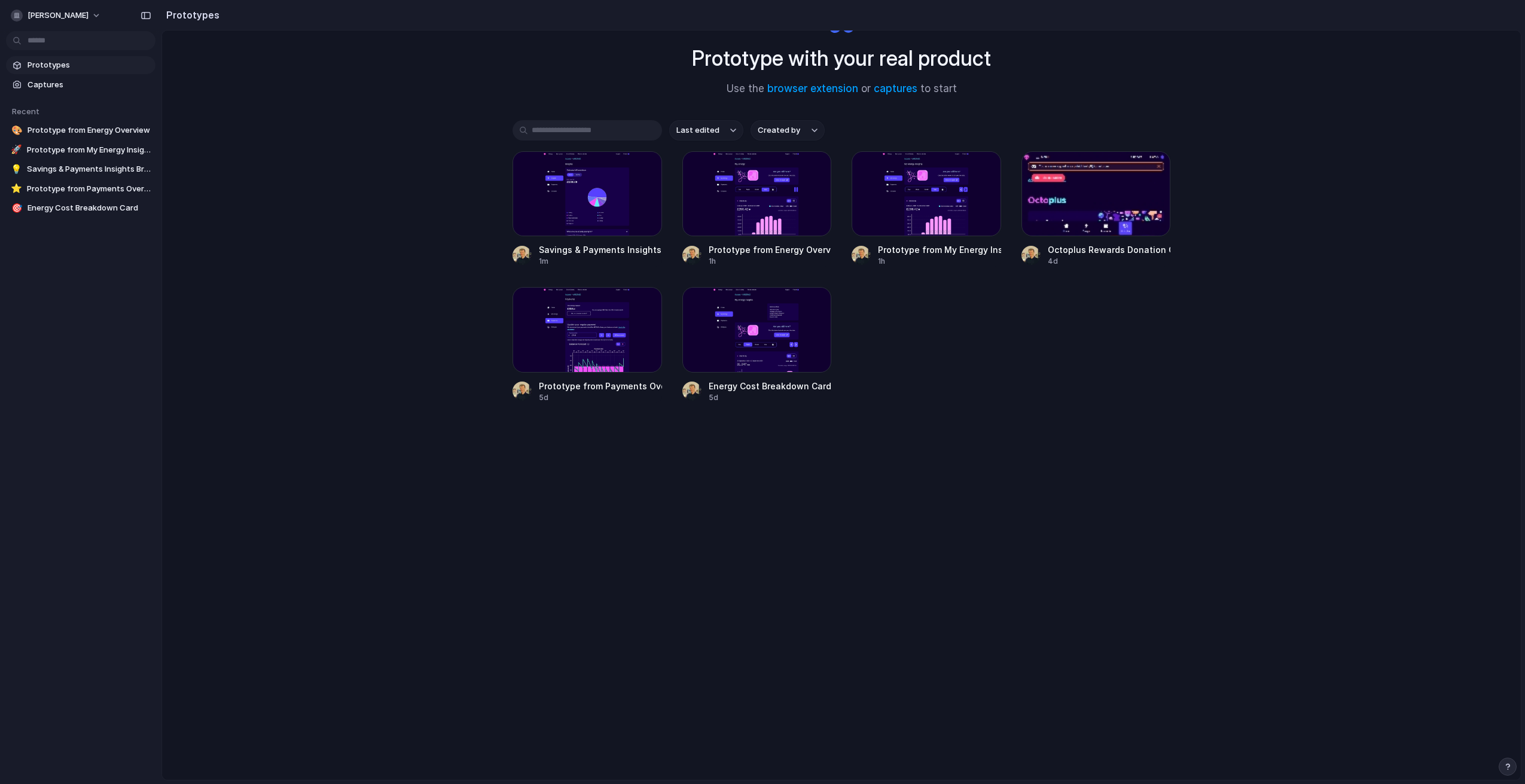
click at [955, 405] on div "Last edited Created by Savings & Payments Insights Breakdown 1m Prototype from …" at bounding box center [842, 298] width 658 height 357
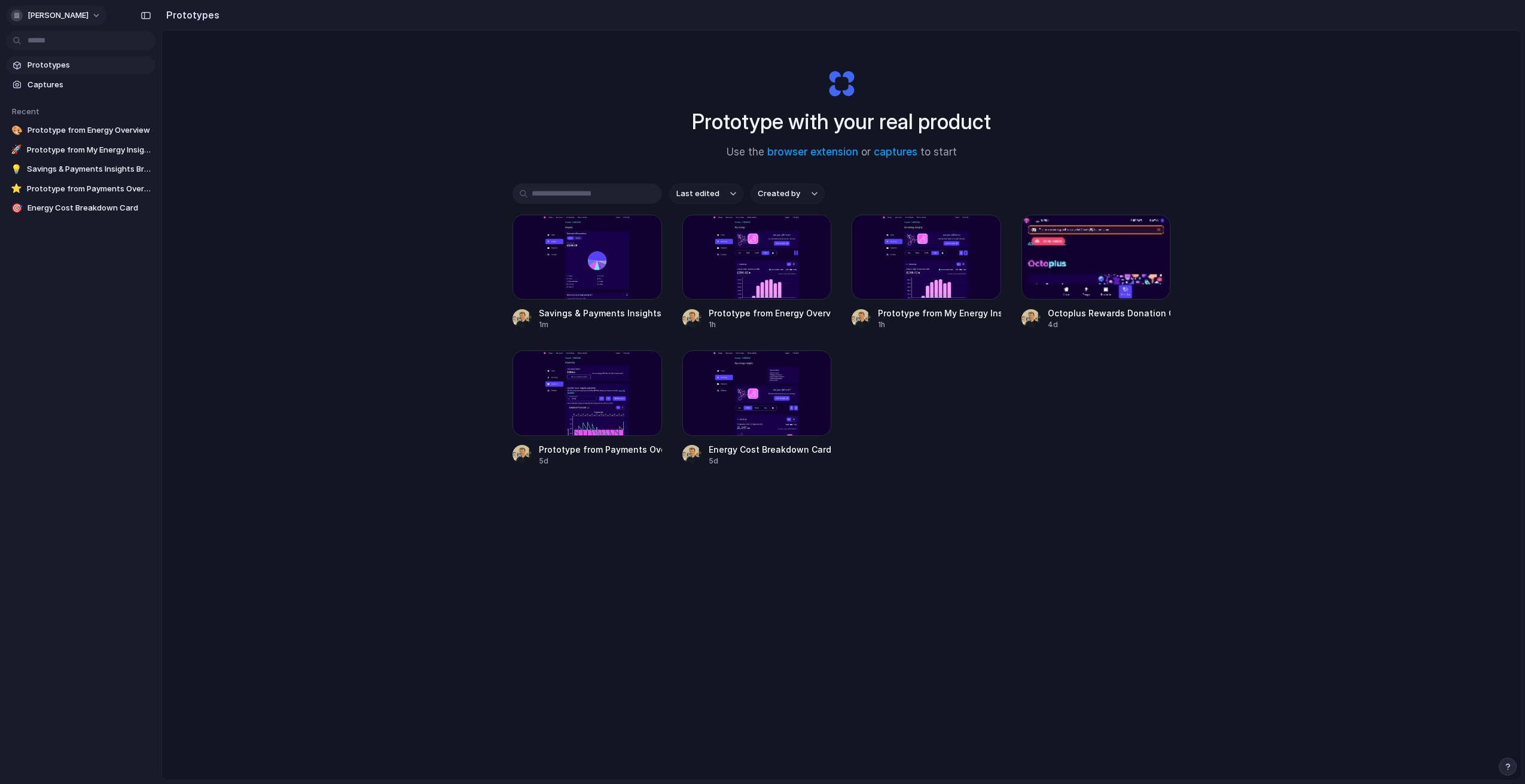
click at [77, 15] on span "[PERSON_NAME]" at bounding box center [58, 16] width 61 height 12
click at [71, 49] on li "Settings" at bounding box center [58, 42] width 100 height 19
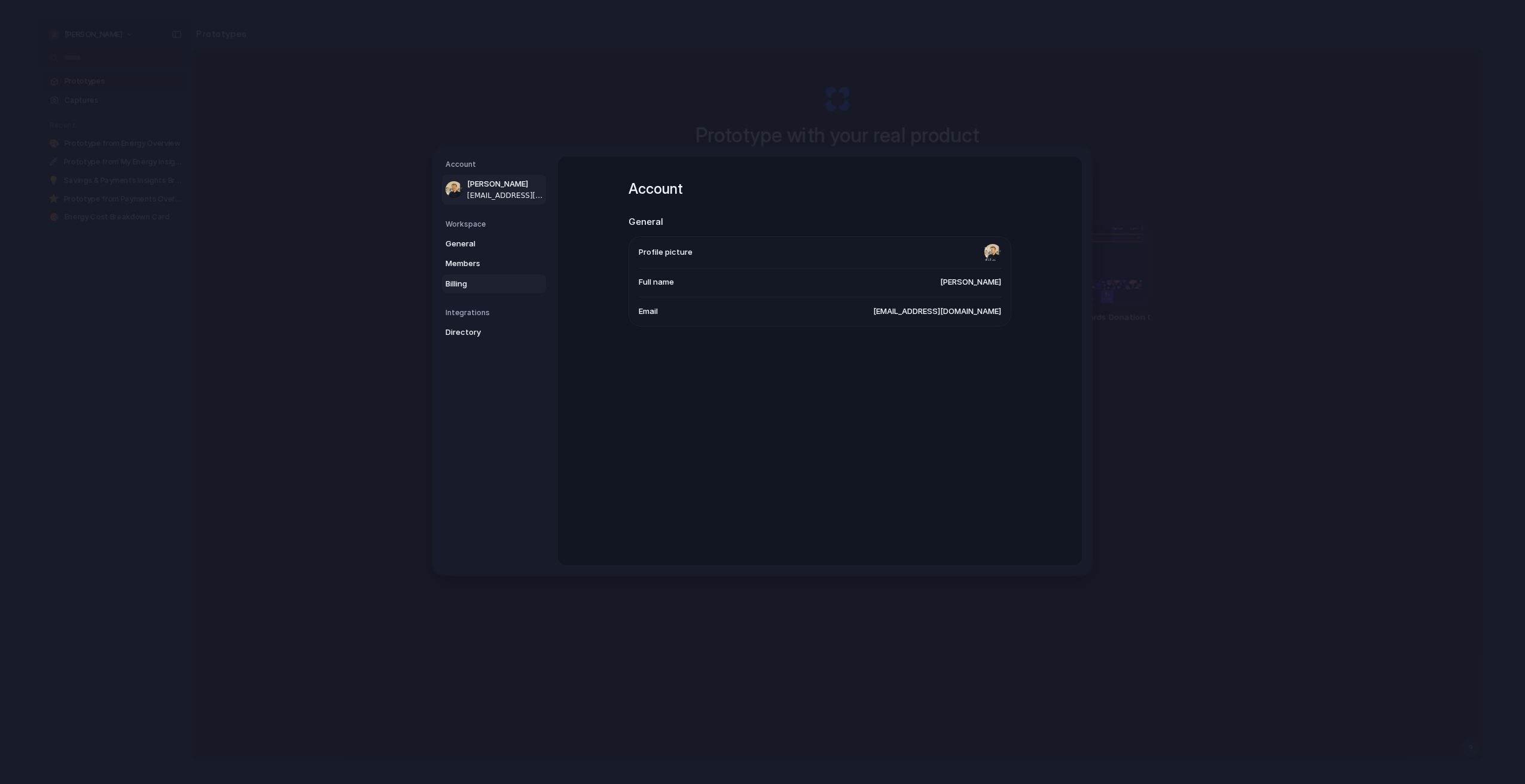
click at [484, 281] on span "Billing" at bounding box center [484, 283] width 76 height 12
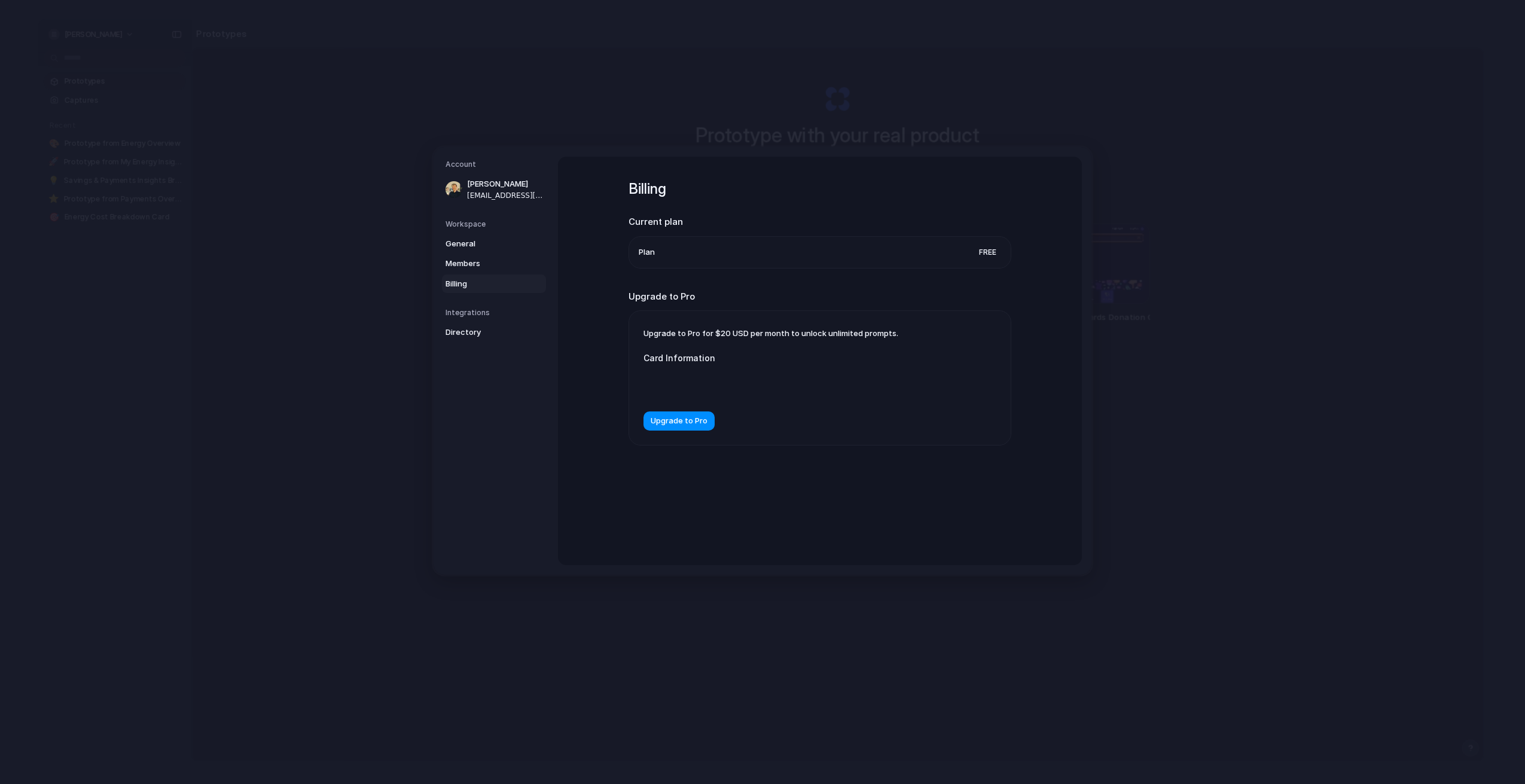
click at [593, 270] on div "Billing Current plan Plan Free Upgrade to Pro Upgrade to Pro for $20 USD per mo…" at bounding box center [820, 361] width 524 height 408
click at [854, 485] on div "Billing Current plan Plan Free Upgrade to Pro Upgrade to Pro for $20 USD per mo…" at bounding box center [820, 328] width 383 height 343
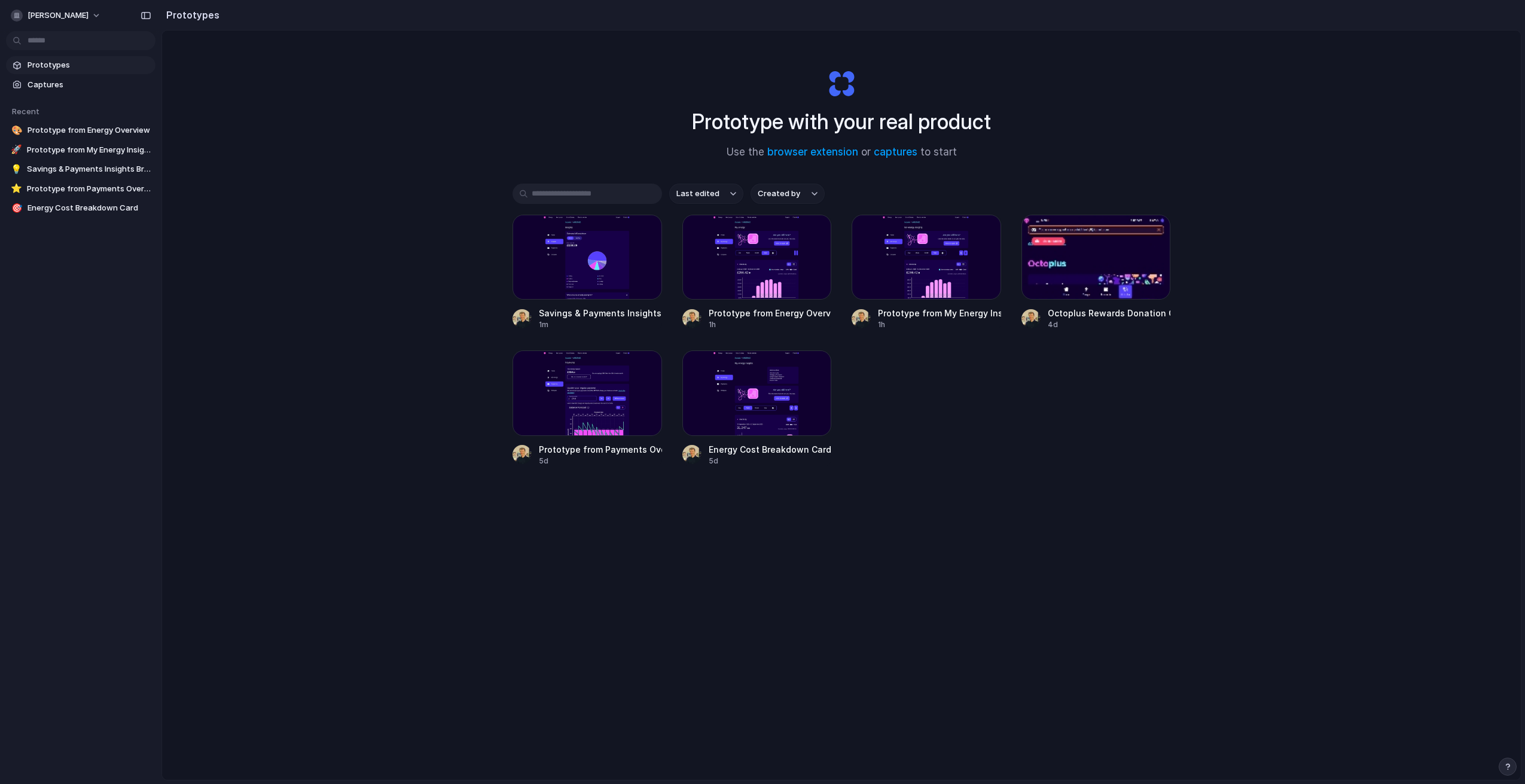
click at [900, 450] on div "Savings & Payments Insights Breakdown 1m Prototype from Energy Overview 1h Prot…" at bounding box center [842, 341] width 658 height 252
click at [608, 256] on div at bounding box center [587, 257] width 150 height 85
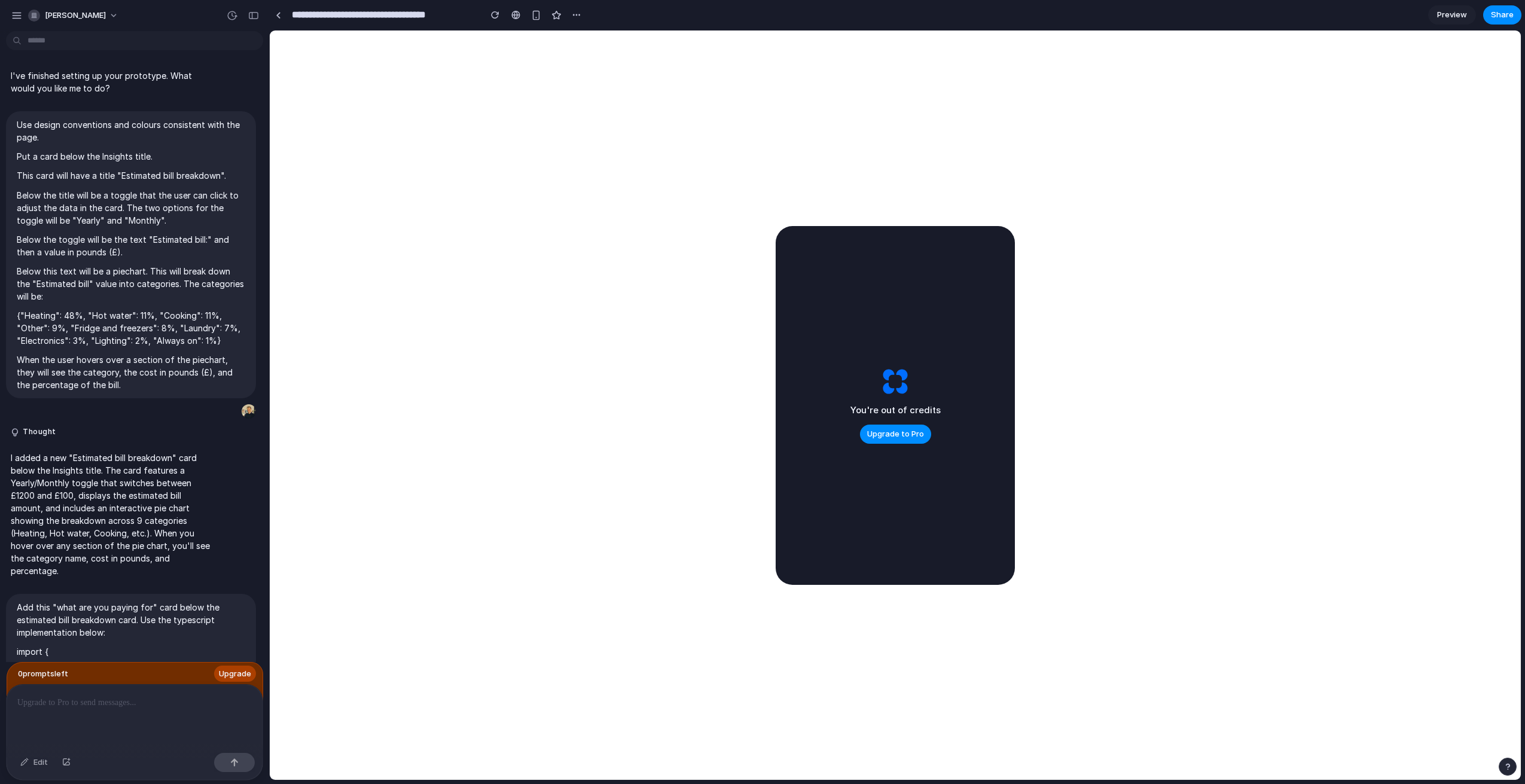
scroll to position [10292, 0]
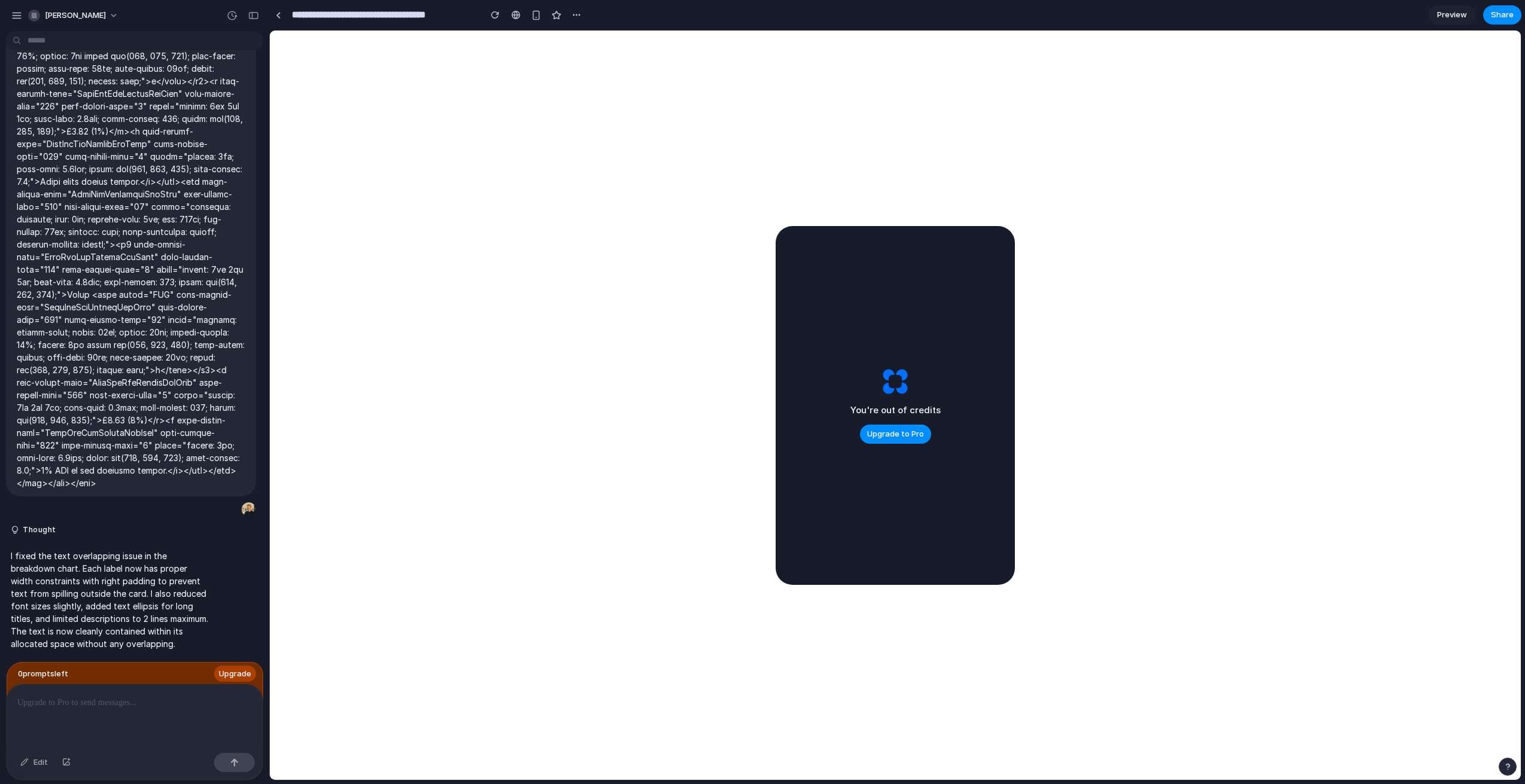
click at [1454, 20] on span "Preview" at bounding box center [1452, 15] width 30 height 12
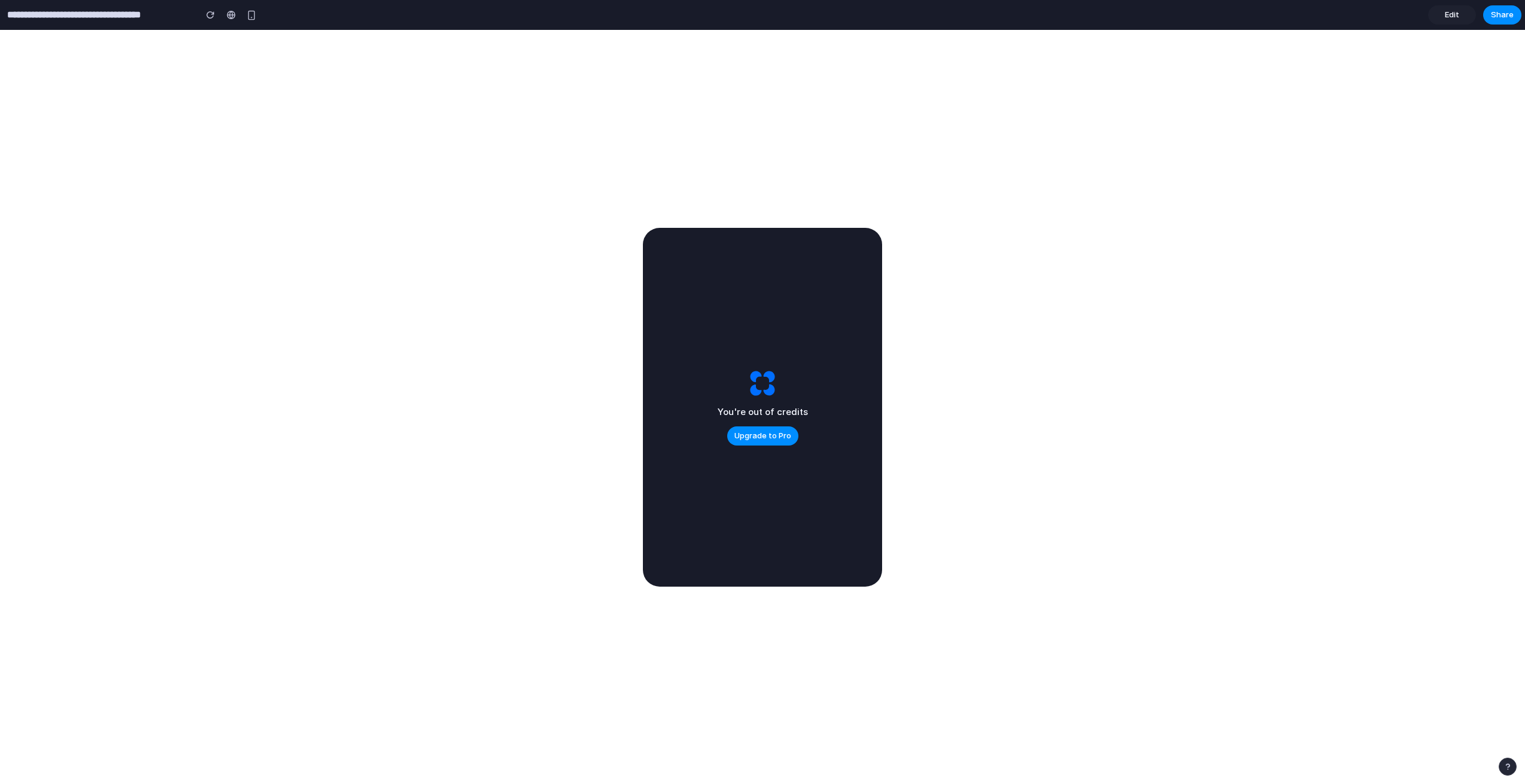
click at [1447, 20] on span "Edit" at bounding box center [1453, 15] width 14 height 12
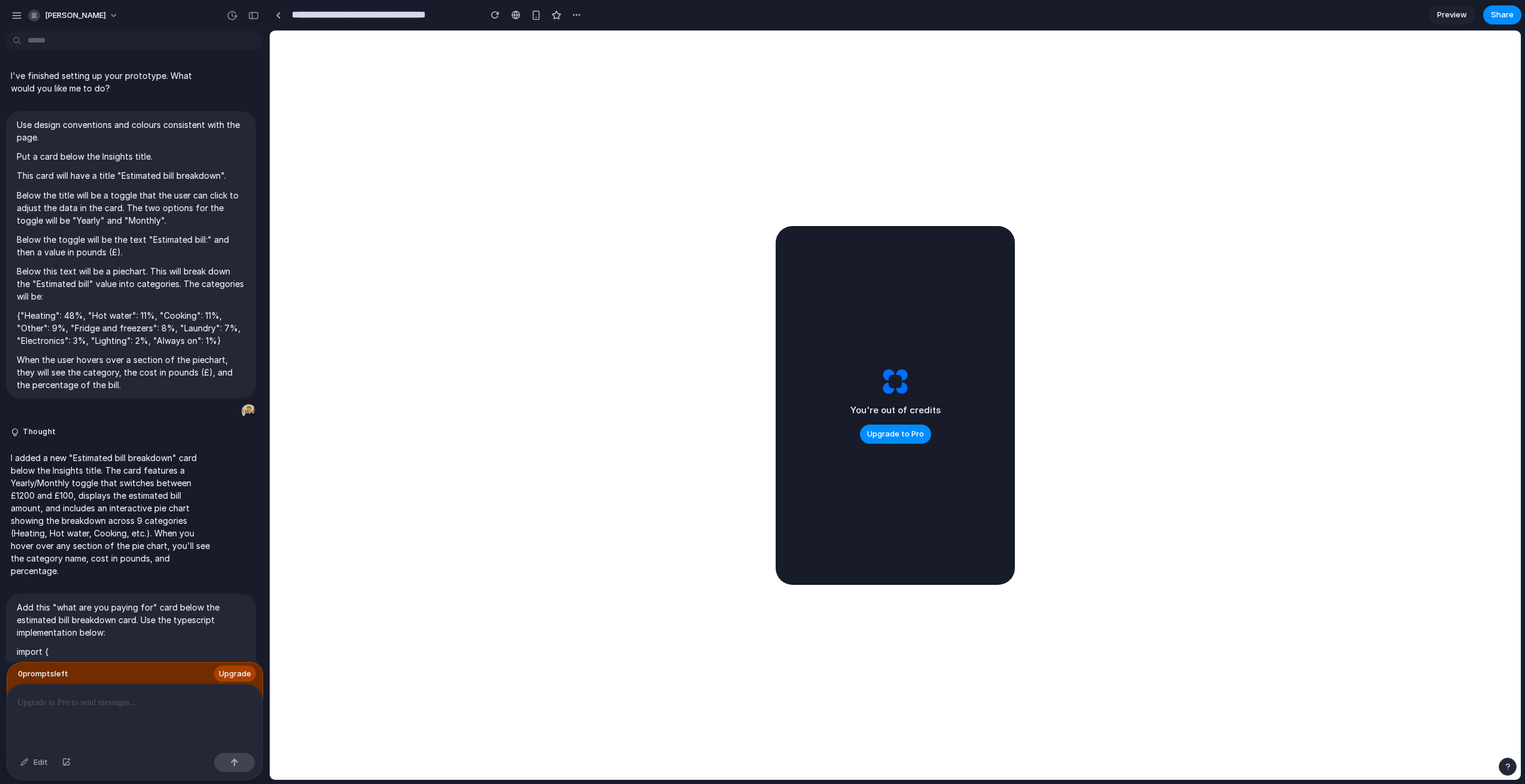
scroll to position [10292, 0]
